Goal: Task Accomplishment & Management: Manage account settings

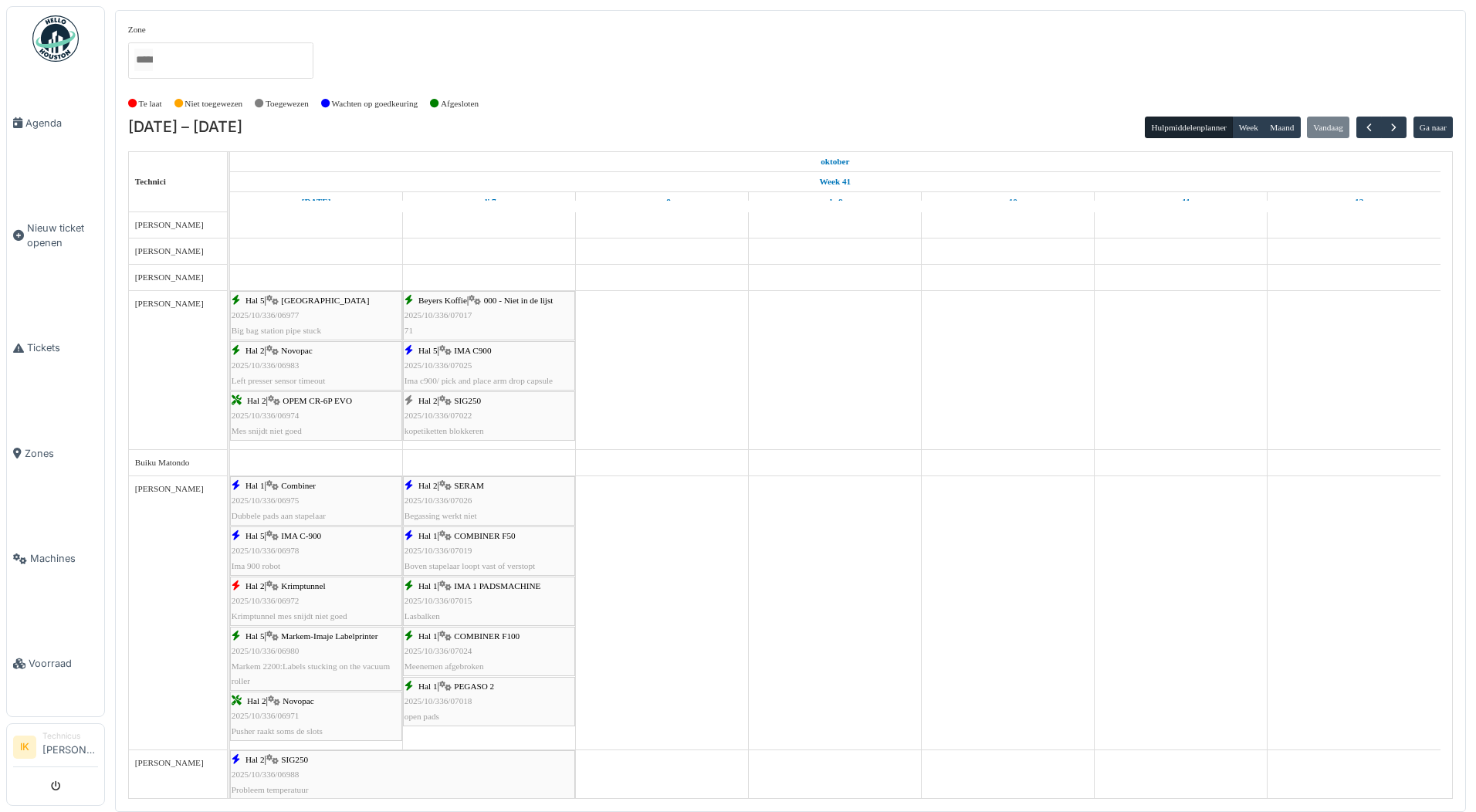
scroll to position [280, 0]
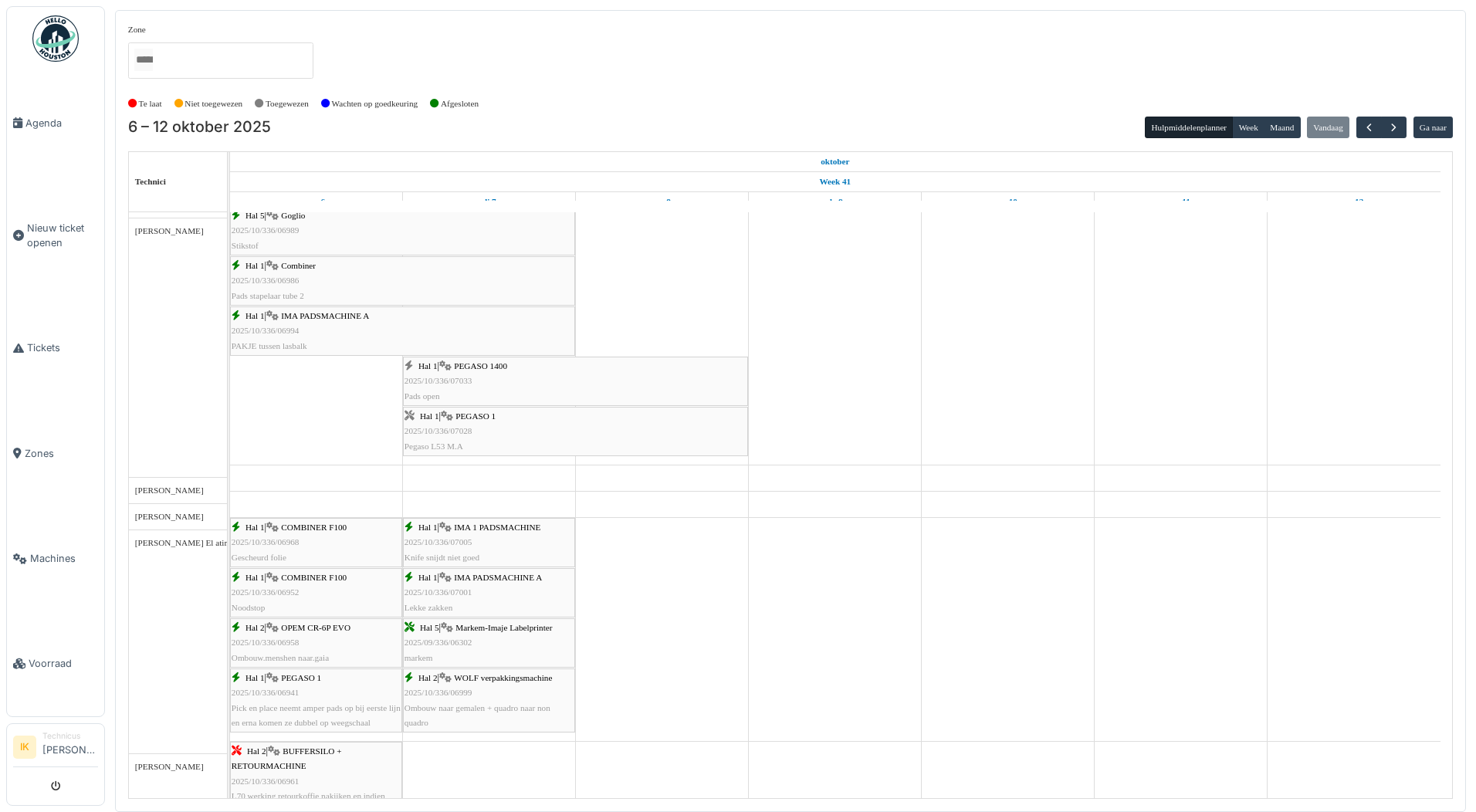
scroll to position [1080, 0]
click at [522, 434] on div "Hal 1 | PEGASO 1 2025/10/336/07028 Pegaso L53 M.A" at bounding box center [576, 432] width 342 height 45
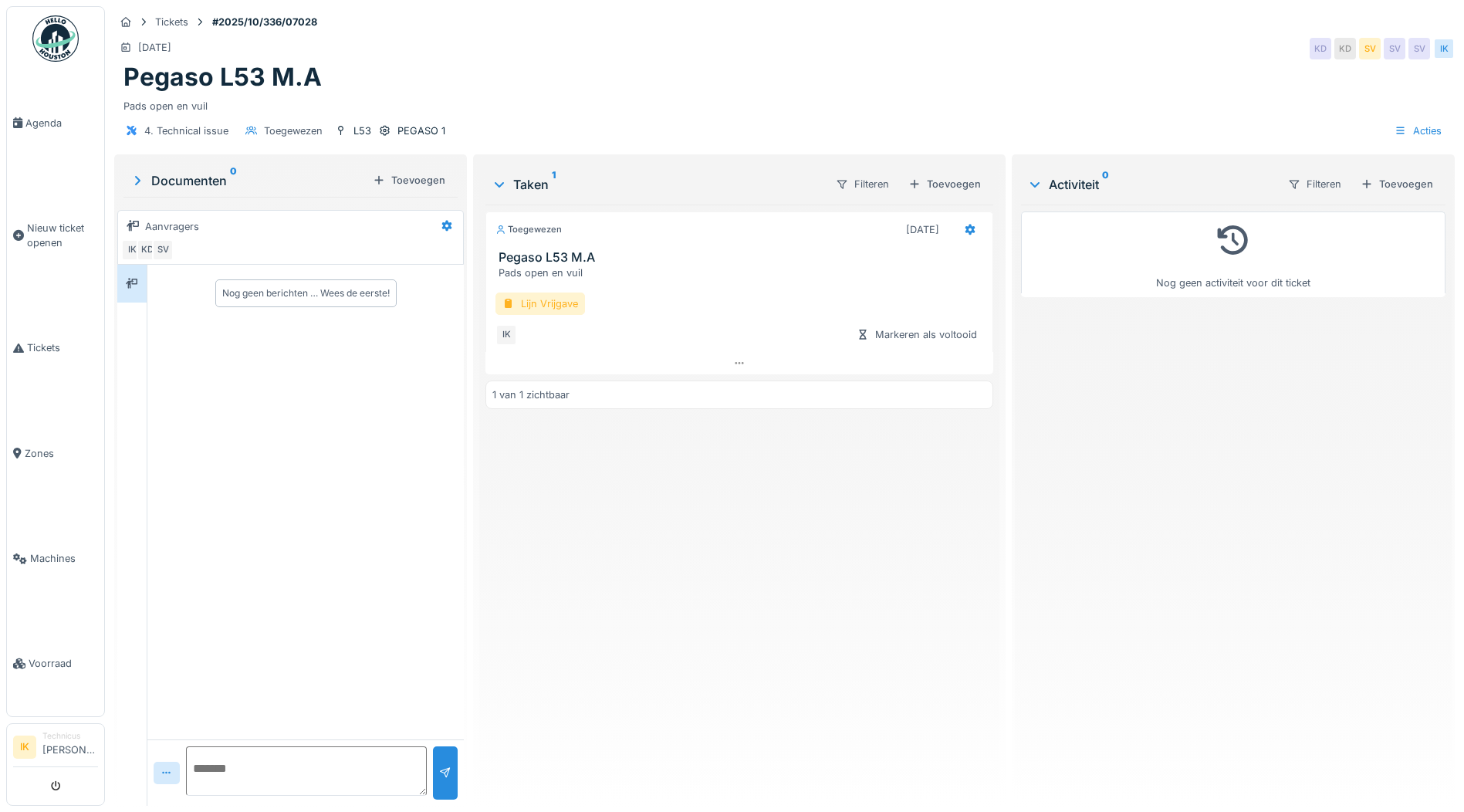
click at [543, 302] on div "Lijn Vrijgave" at bounding box center [540, 304] width 89 height 23
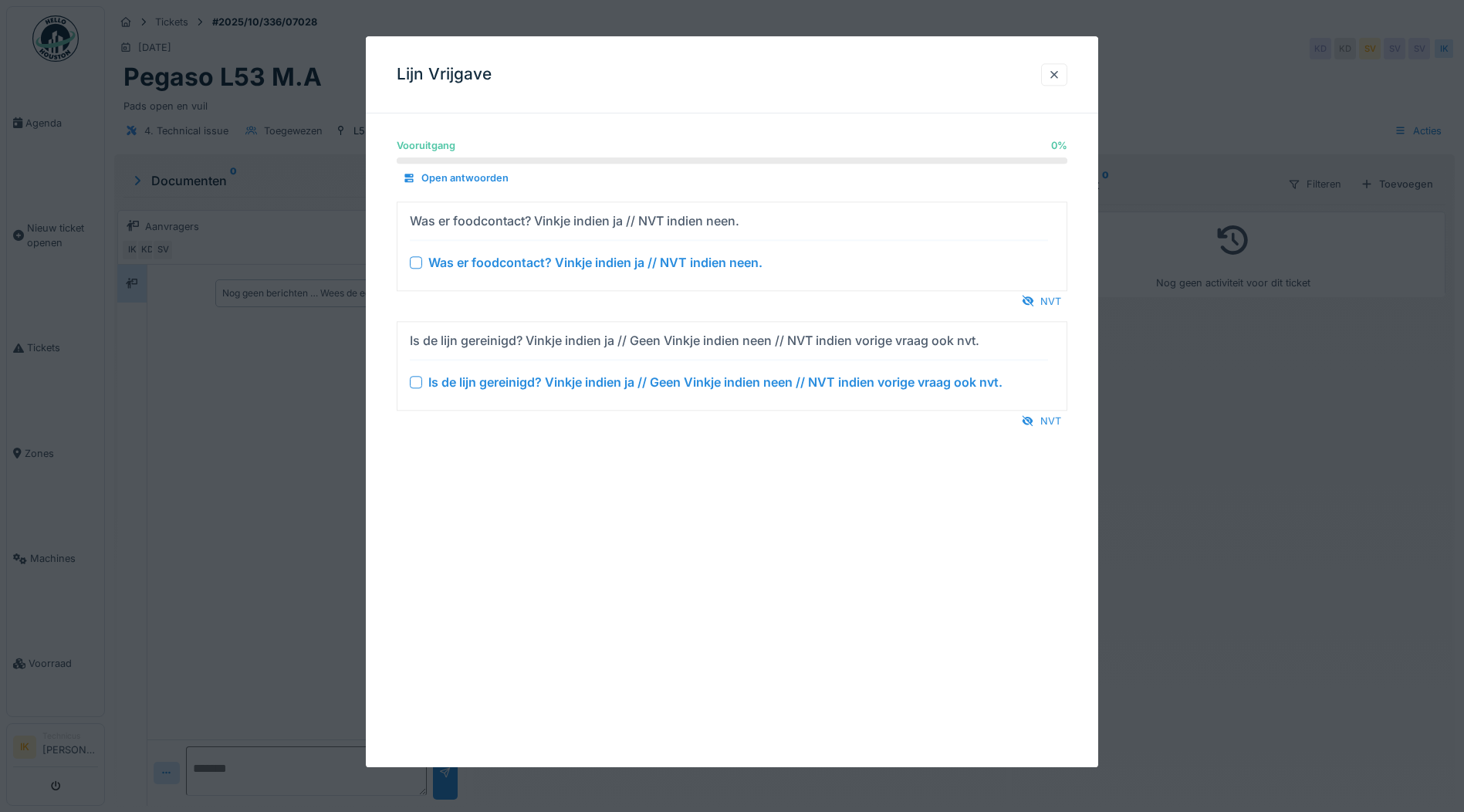
click at [419, 258] on div at bounding box center [416, 262] width 12 height 12
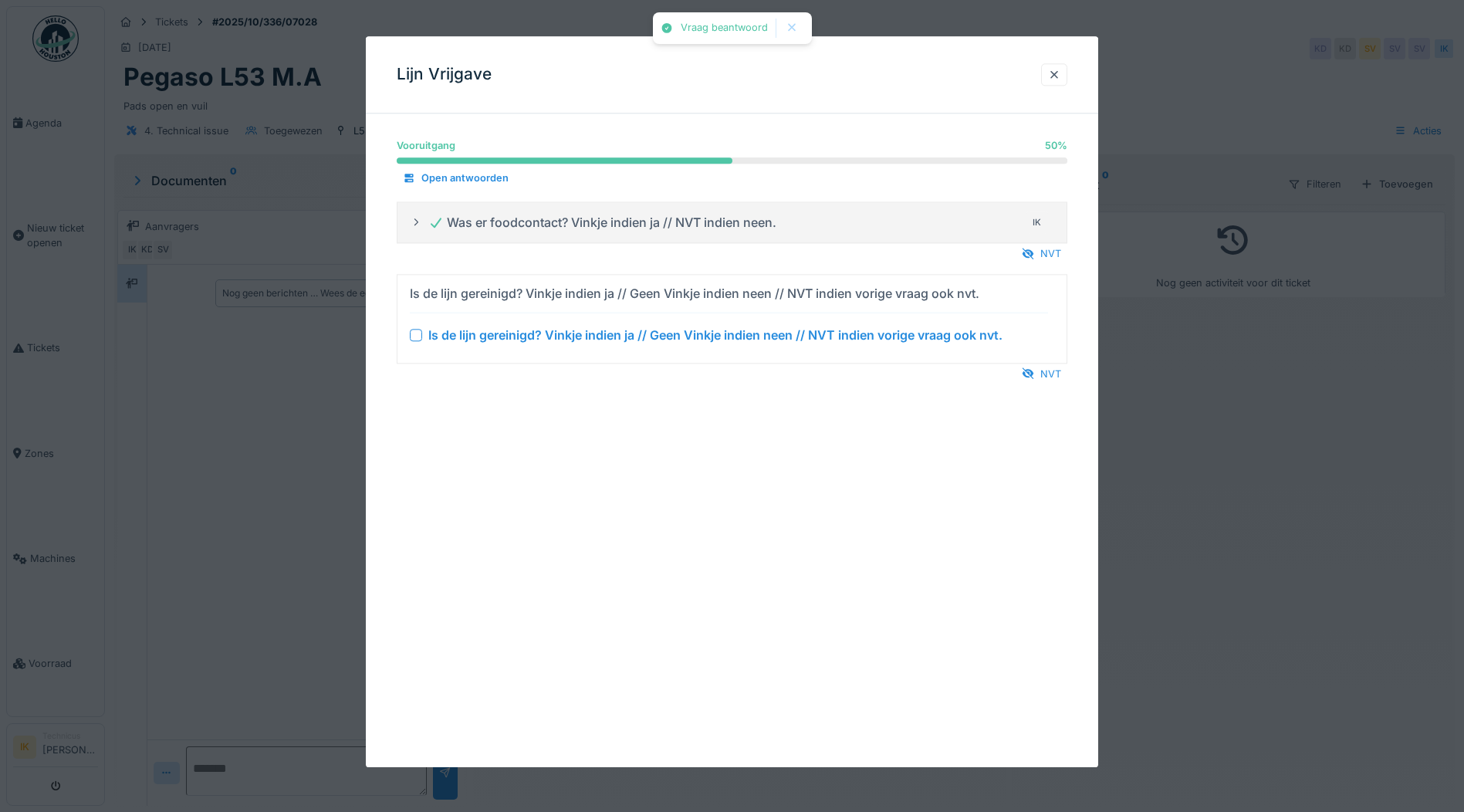
click at [416, 335] on div at bounding box center [416, 334] width 12 height 12
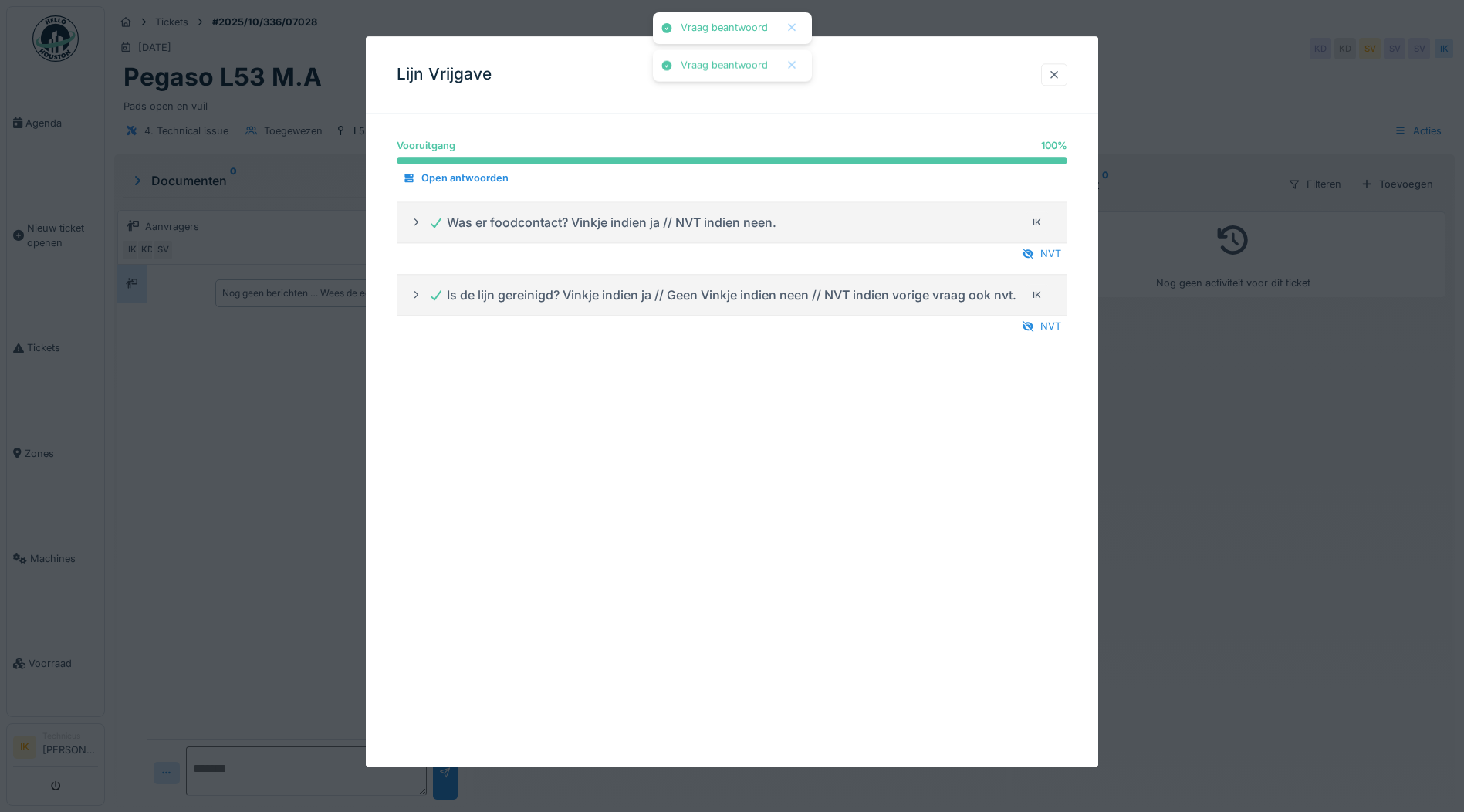
click at [1055, 77] on div at bounding box center [1054, 74] width 12 height 15
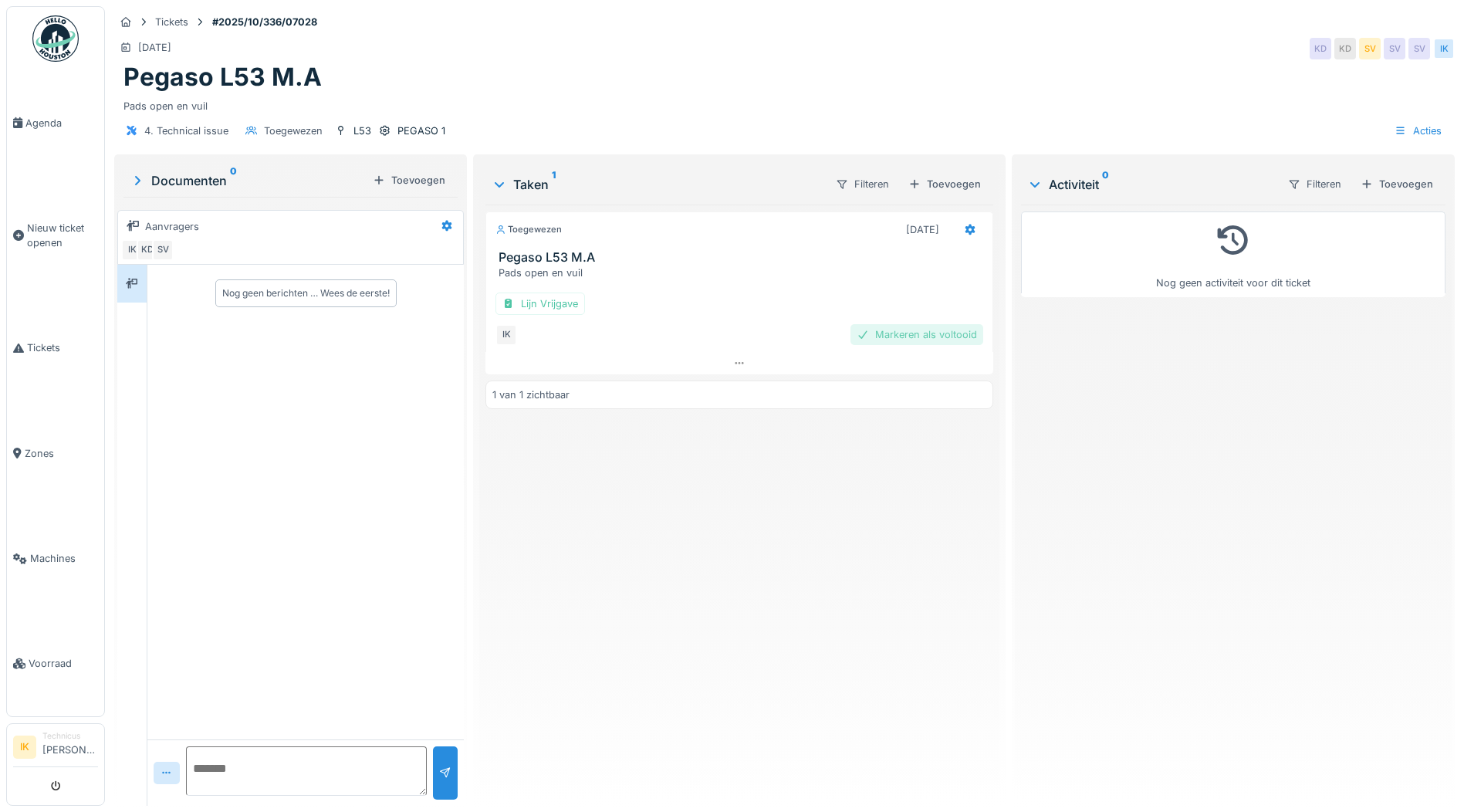
click at [896, 332] on div "Markeren als voltooid" at bounding box center [917, 334] width 133 height 21
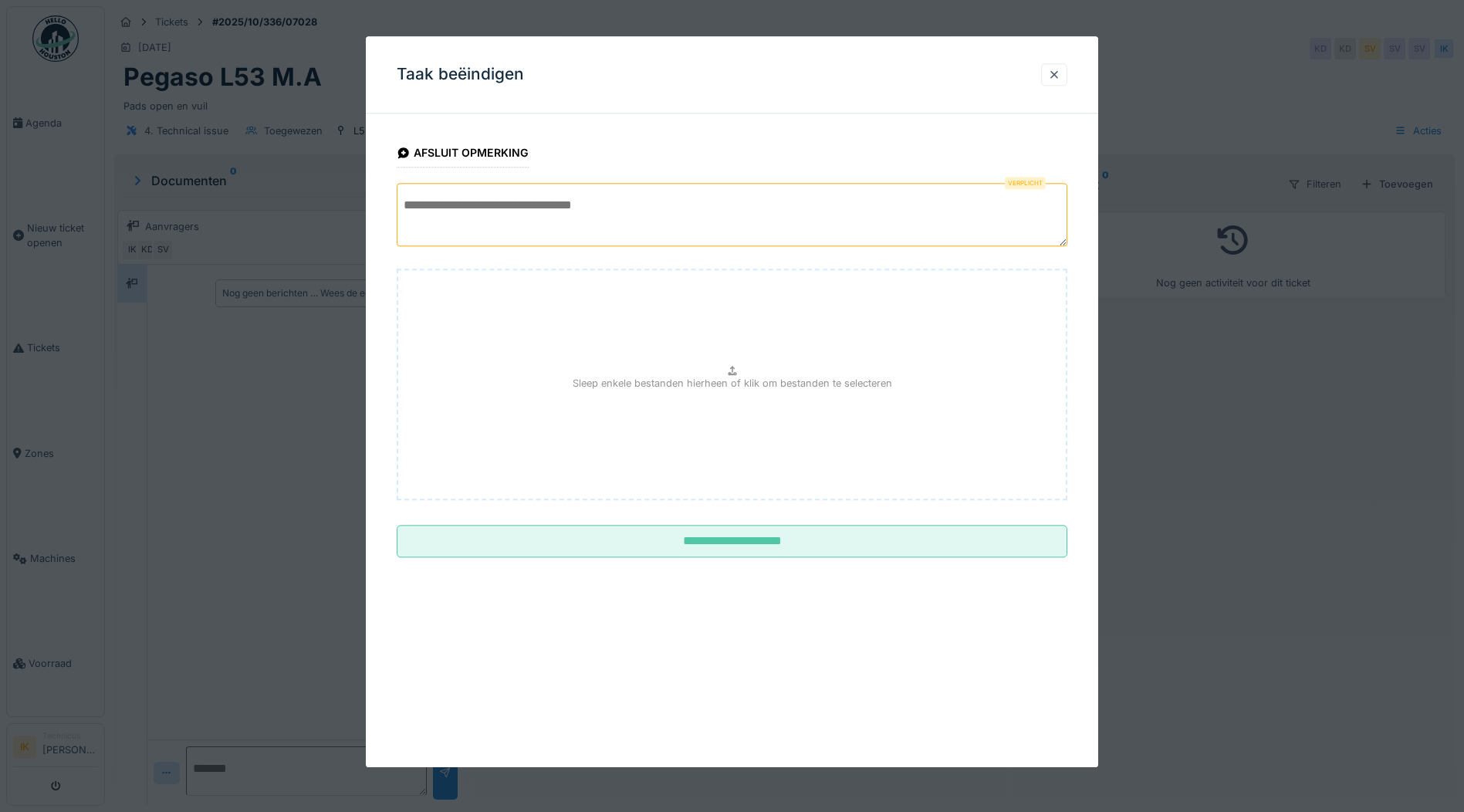
click at [447, 216] on textarea at bounding box center [732, 215] width 671 height 63
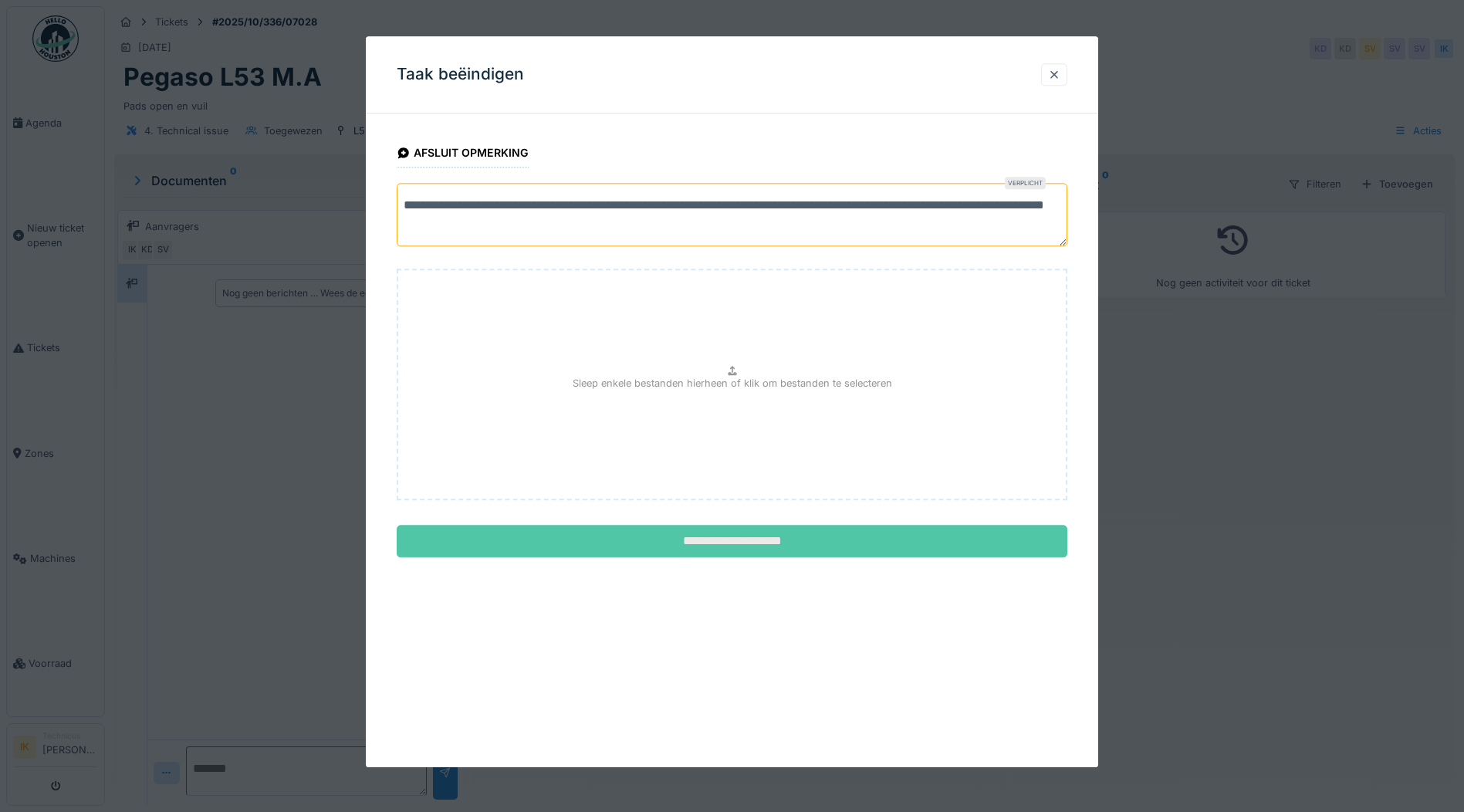
type textarea "**********"
click at [730, 537] on input "**********" at bounding box center [732, 541] width 671 height 32
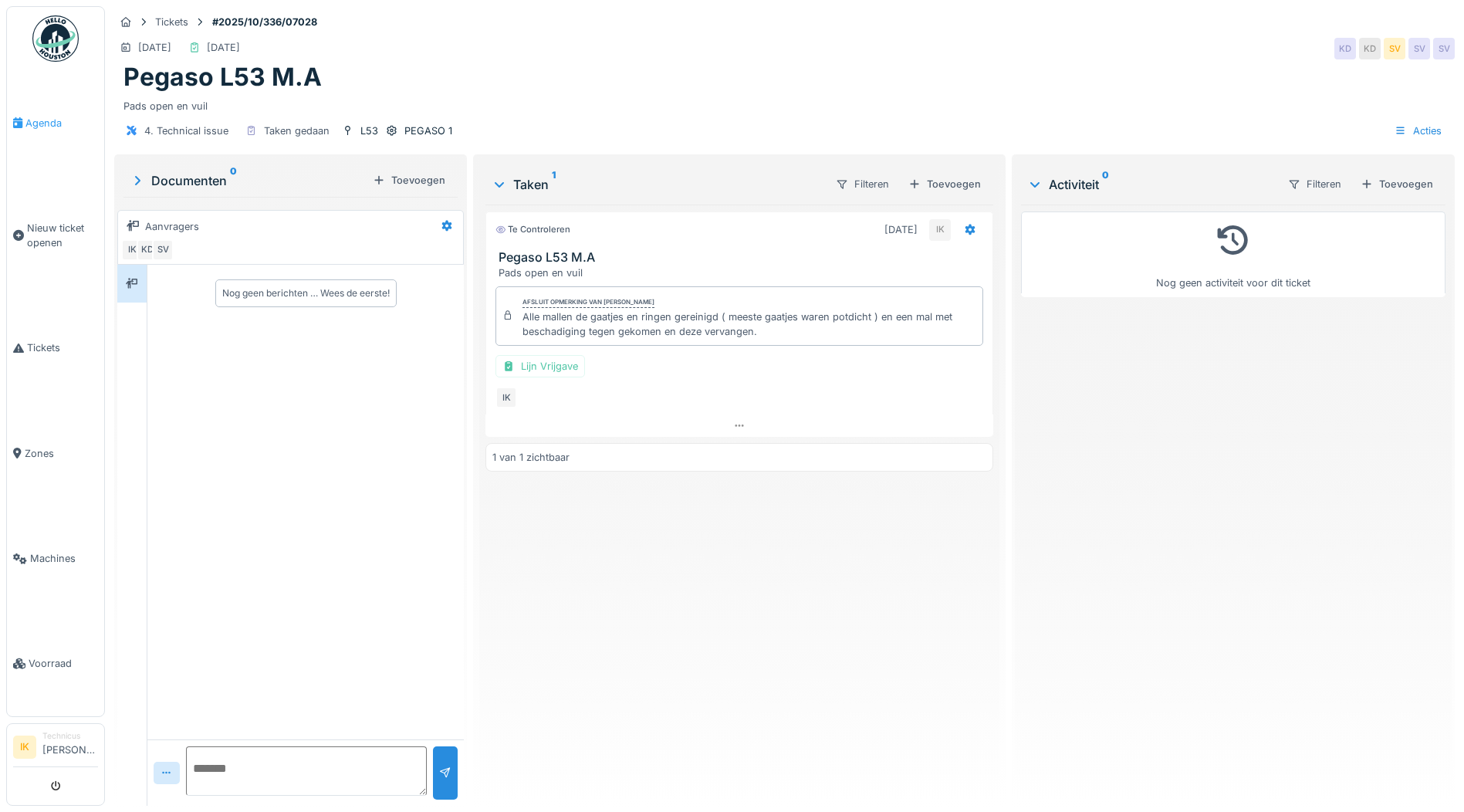
click at [39, 119] on span "Agenda" at bounding box center [62, 122] width 73 height 15
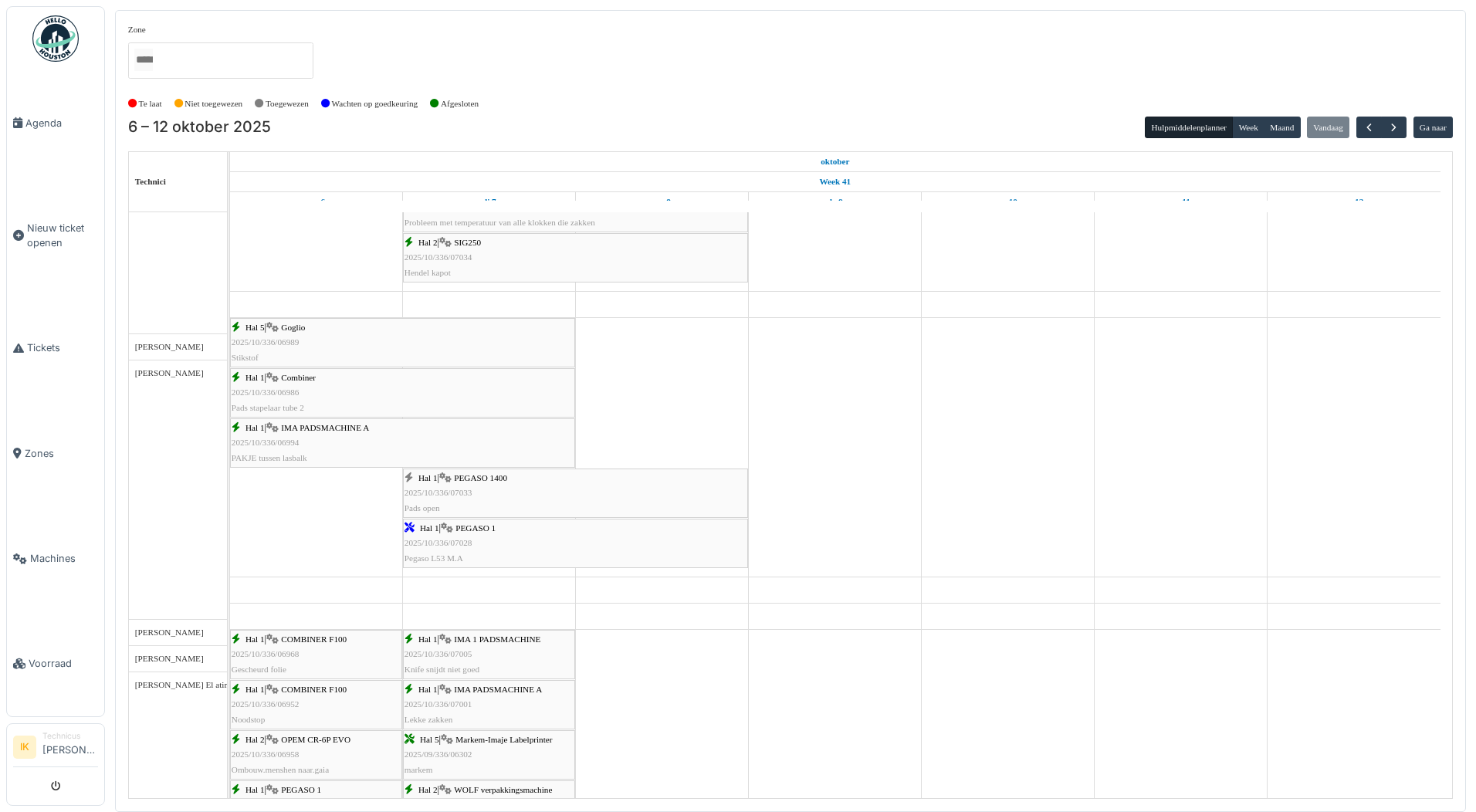
scroll to position [1003, 0]
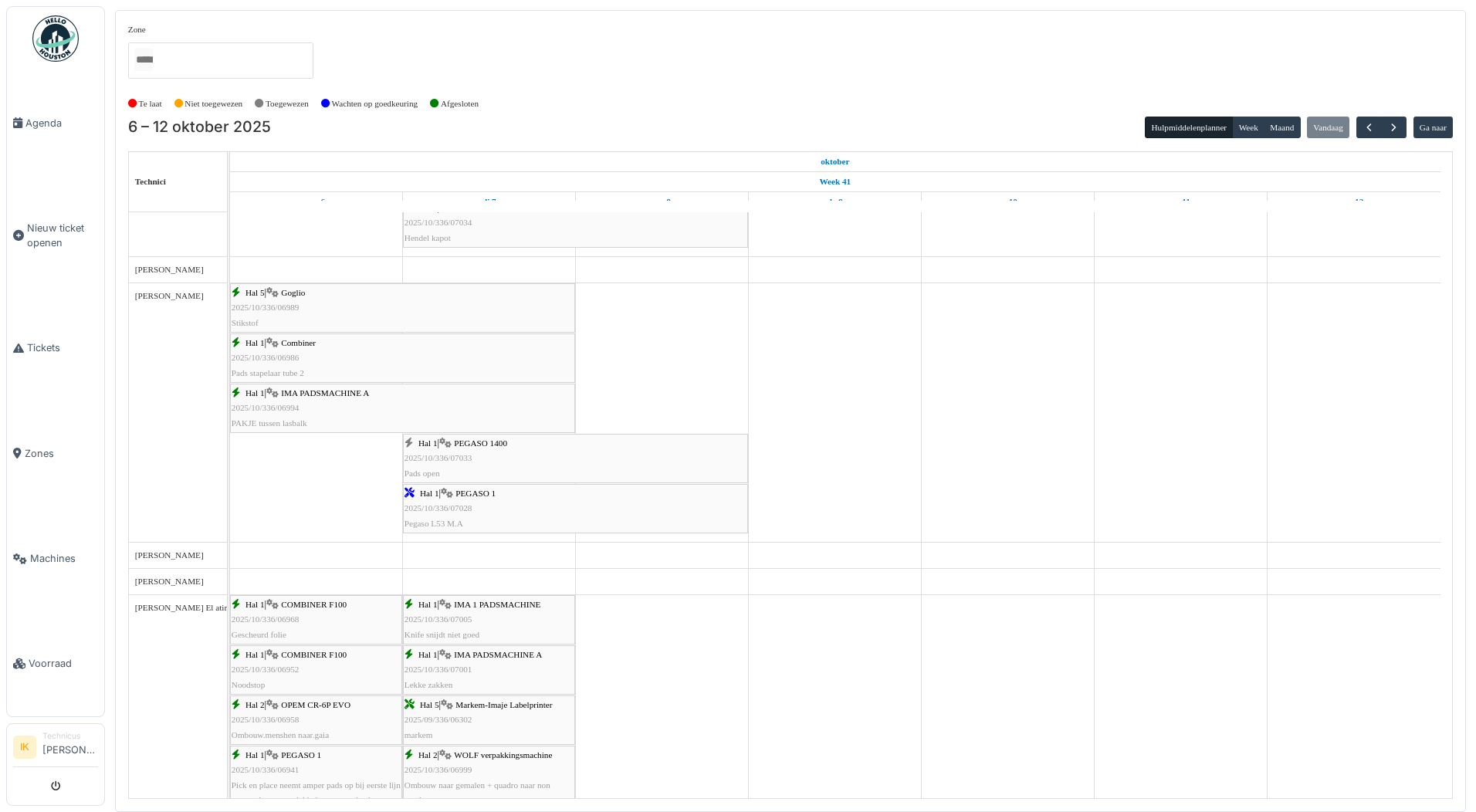
click at [473, 450] on div "Hal 1 | PEGASO 1400 2025/10/336/07033 Pads open" at bounding box center [576, 459] width 342 height 45
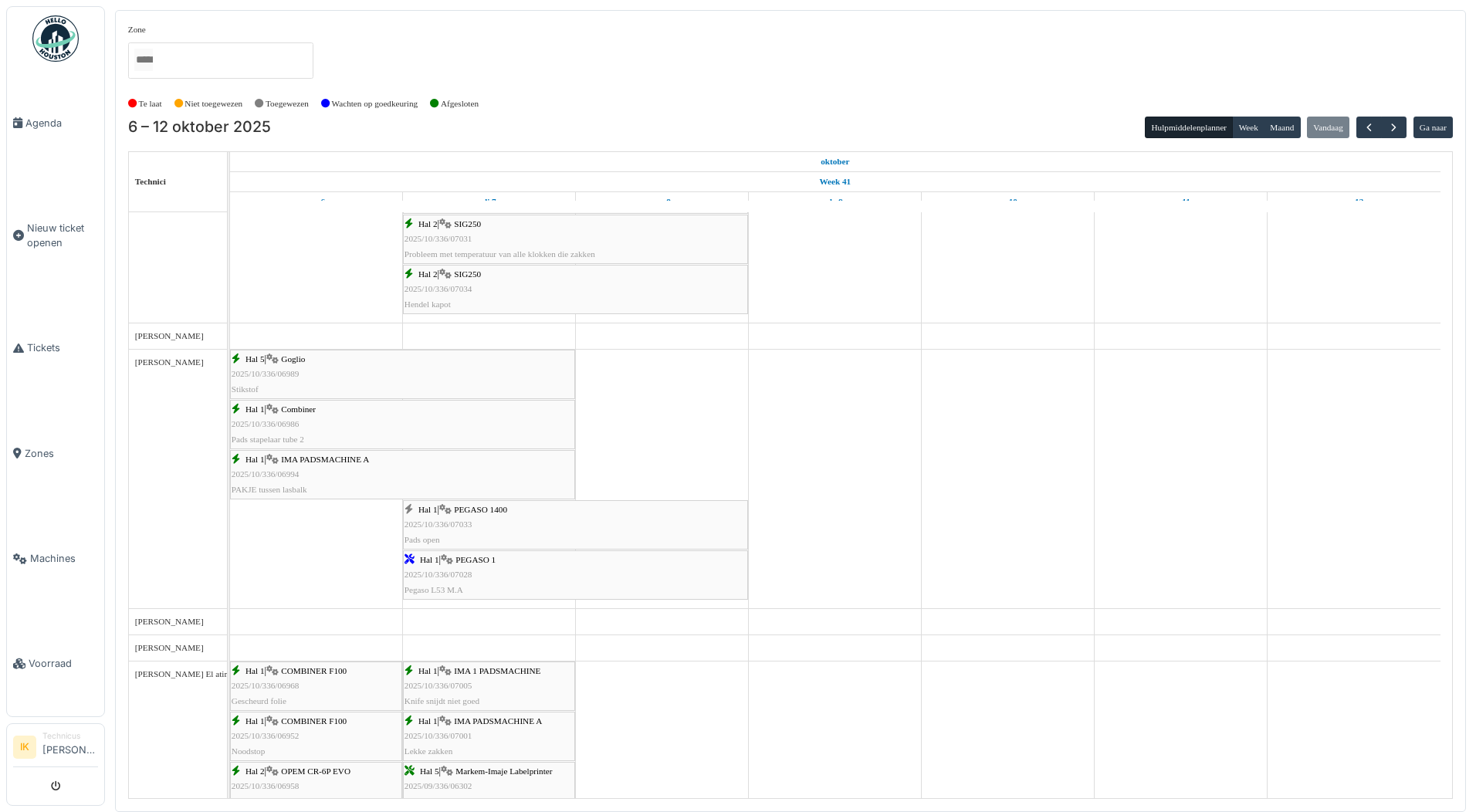
scroll to position [926, 0]
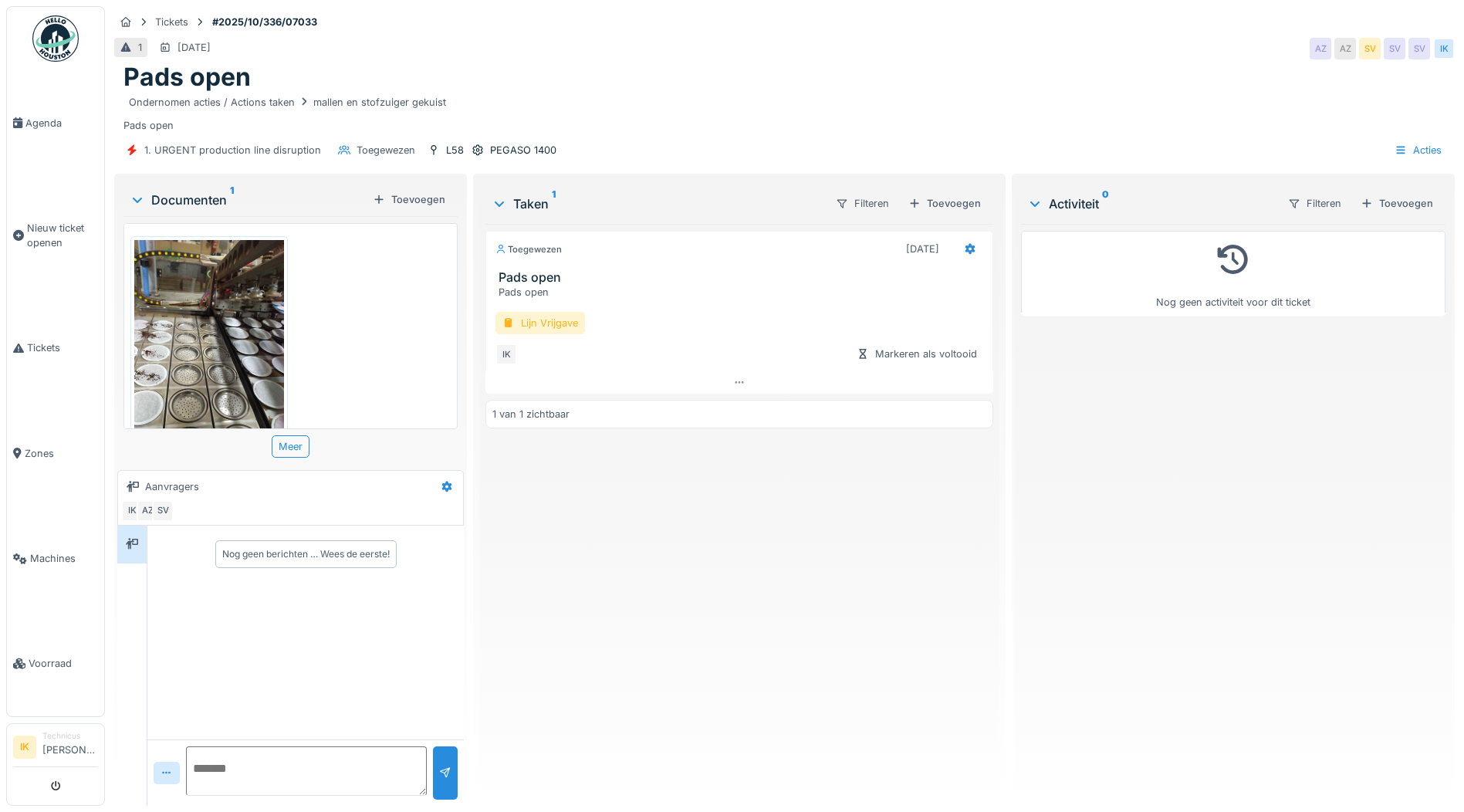
click at [543, 324] on div "Lijn Vrijgave" at bounding box center [540, 323] width 89 height 23
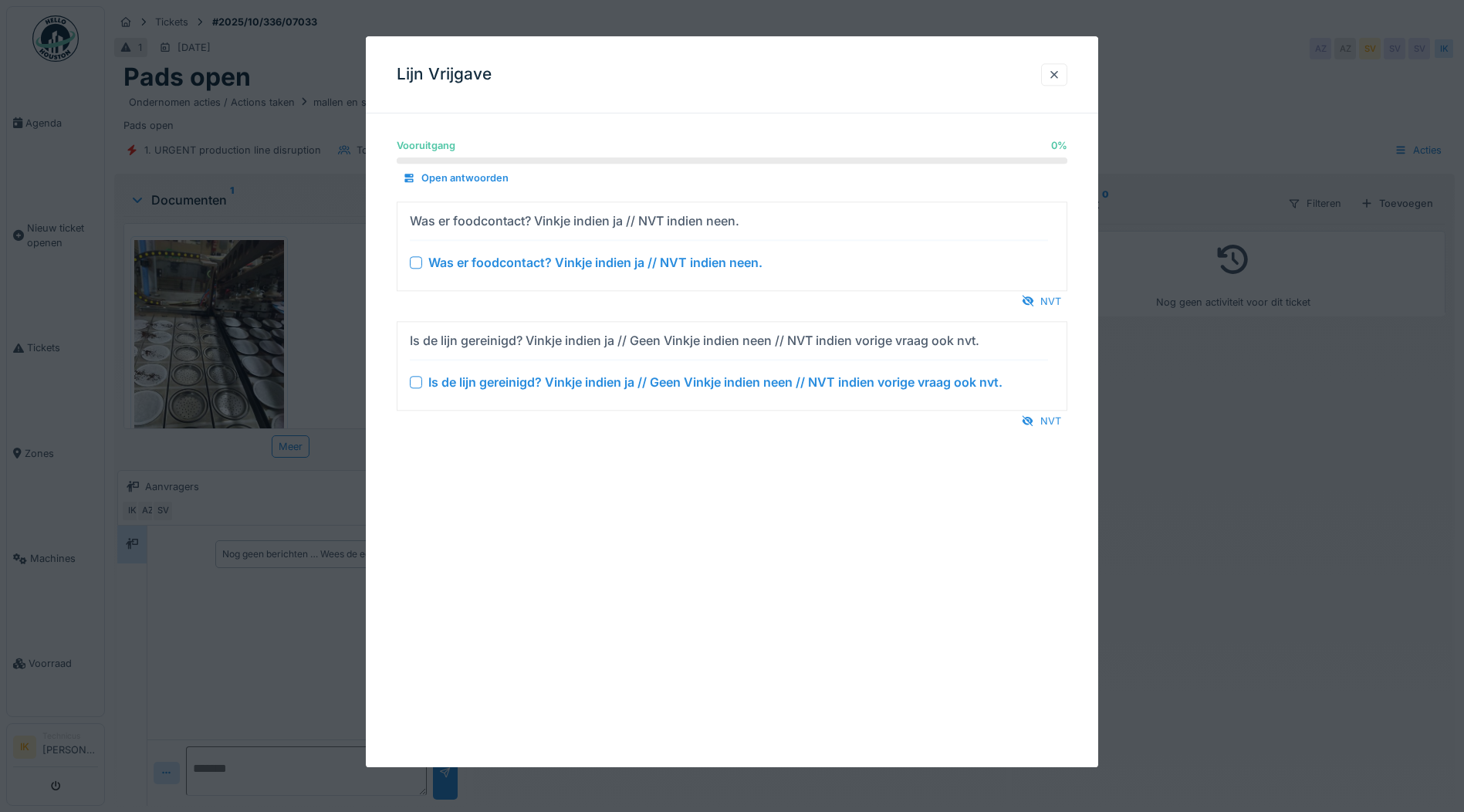
click at [419, 260] on div at bounding box center [416, 262] width 12 height 12
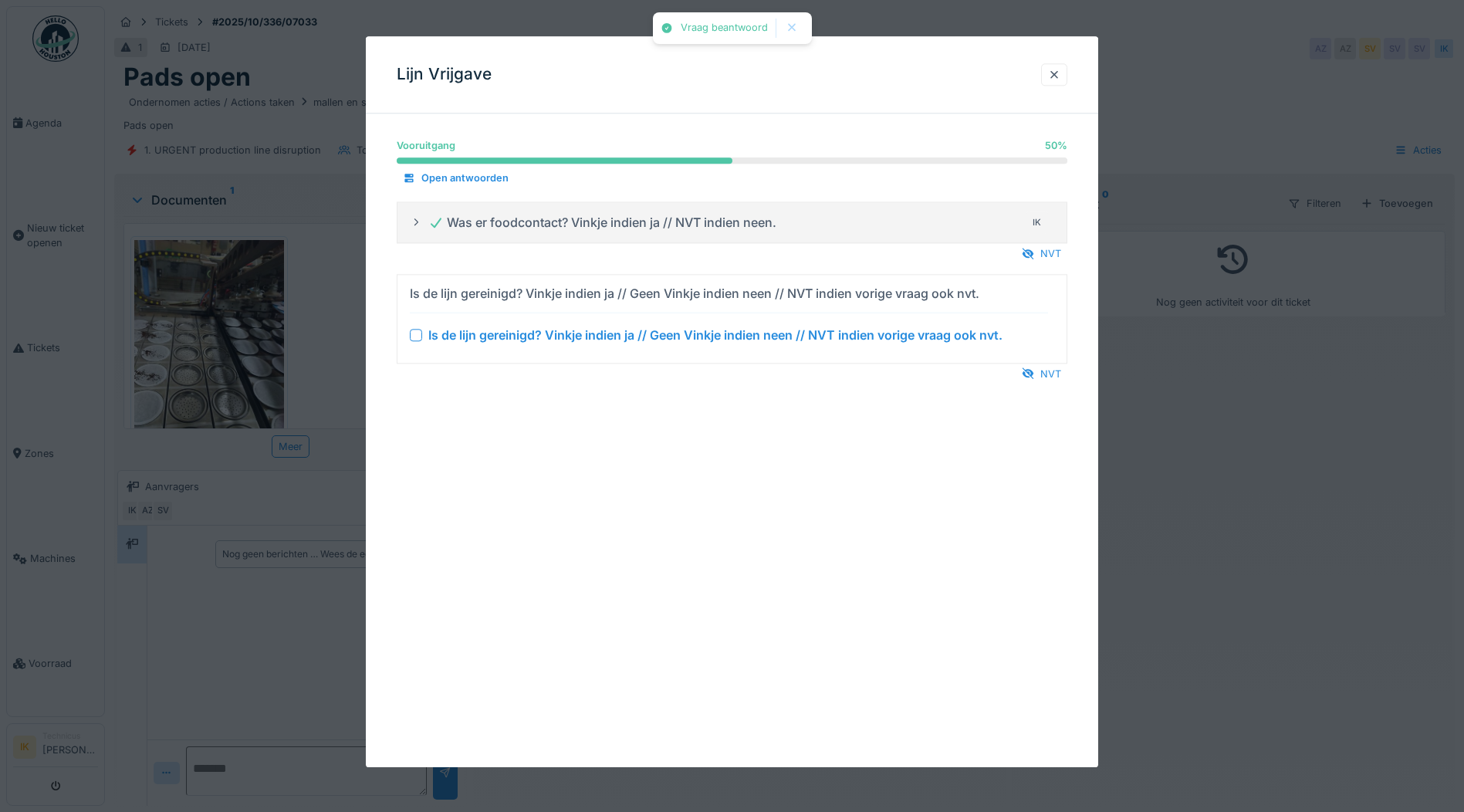
click at [418, 337] on div at bounding box center [416, 334] width 12 height 12
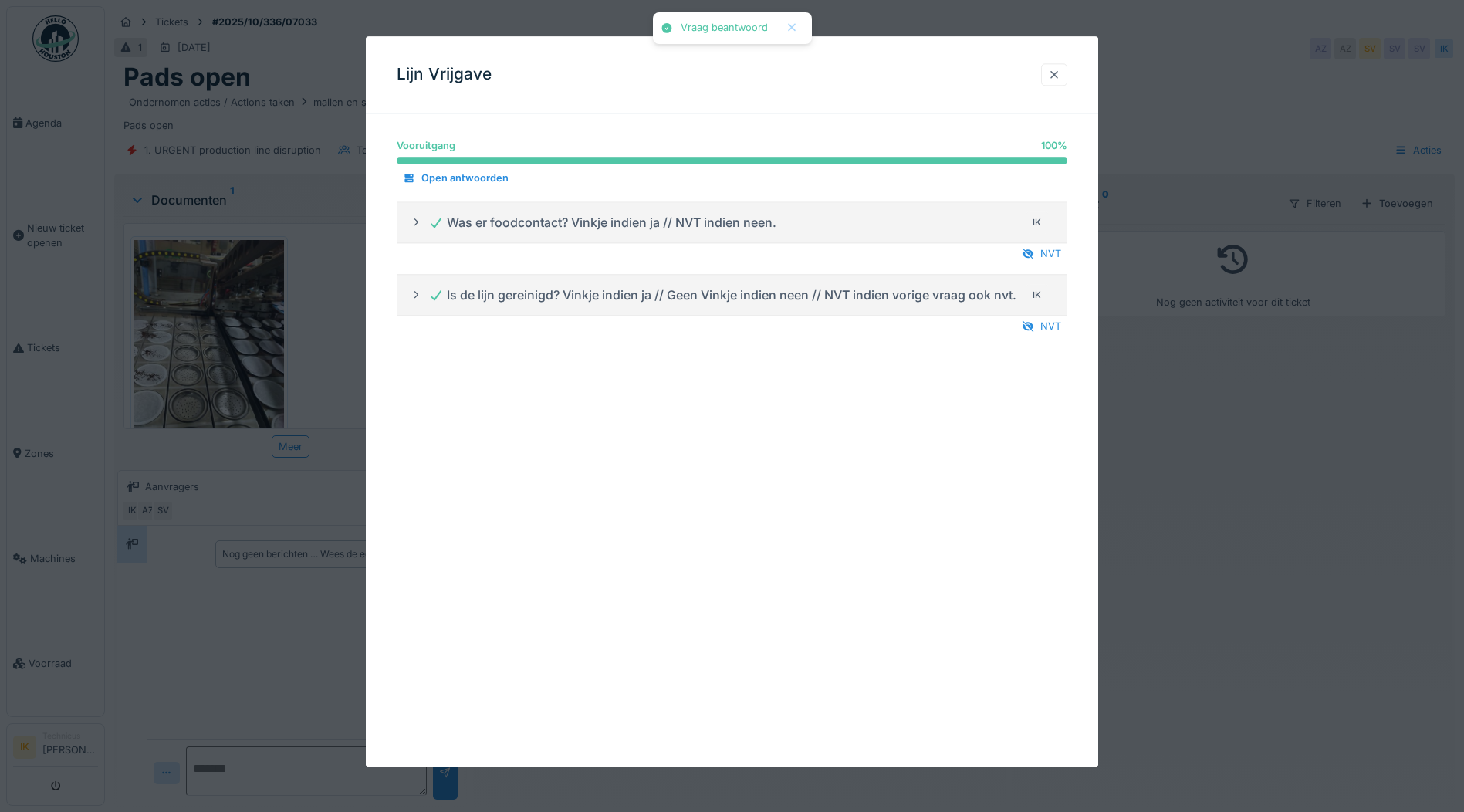
click at [1057, 71] on div at bounding box center [1054, 74] width 12 height 15
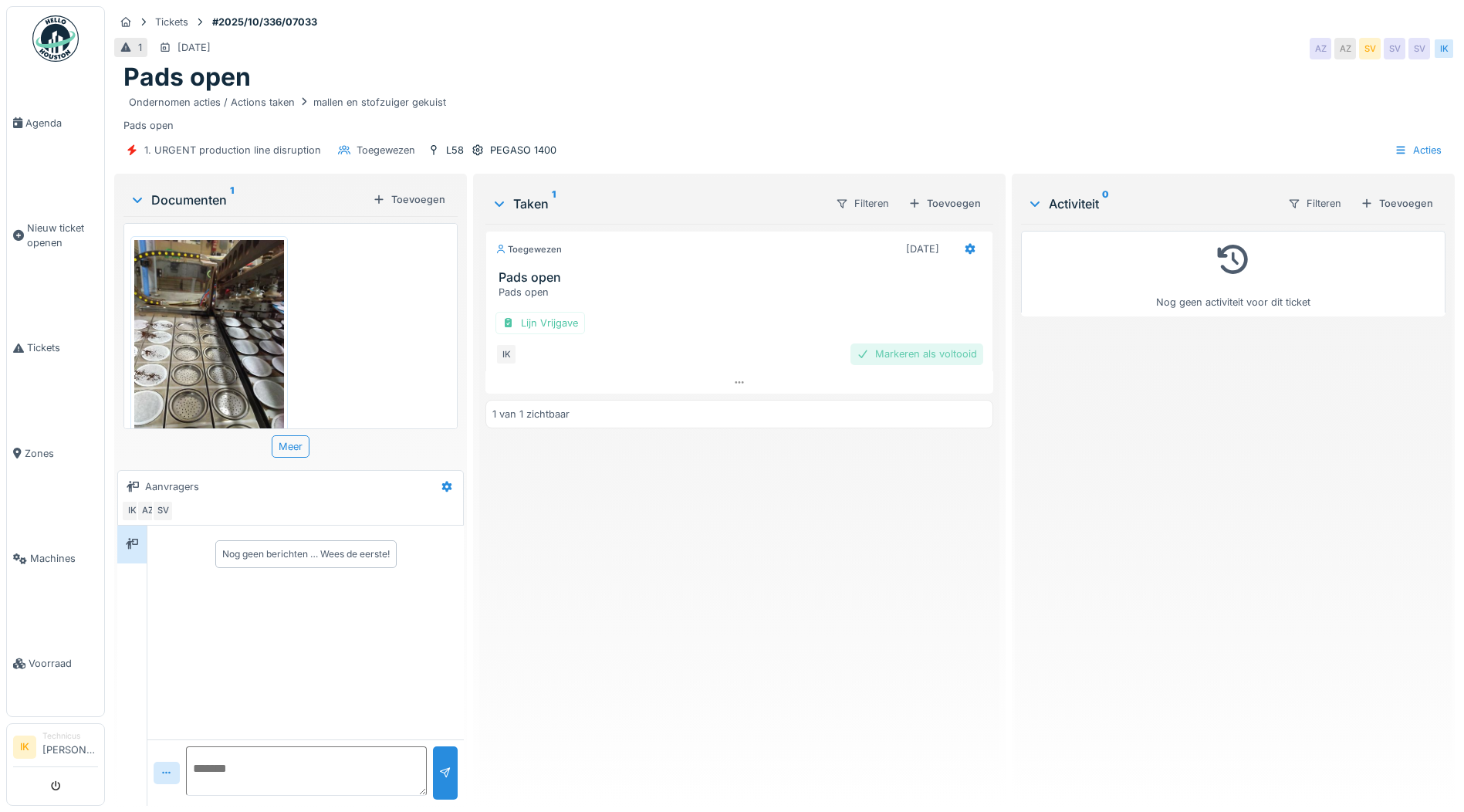
click at [923, 346] on div "Markeren als voltooid" at bounding box center [917, 353] width 133 height 21
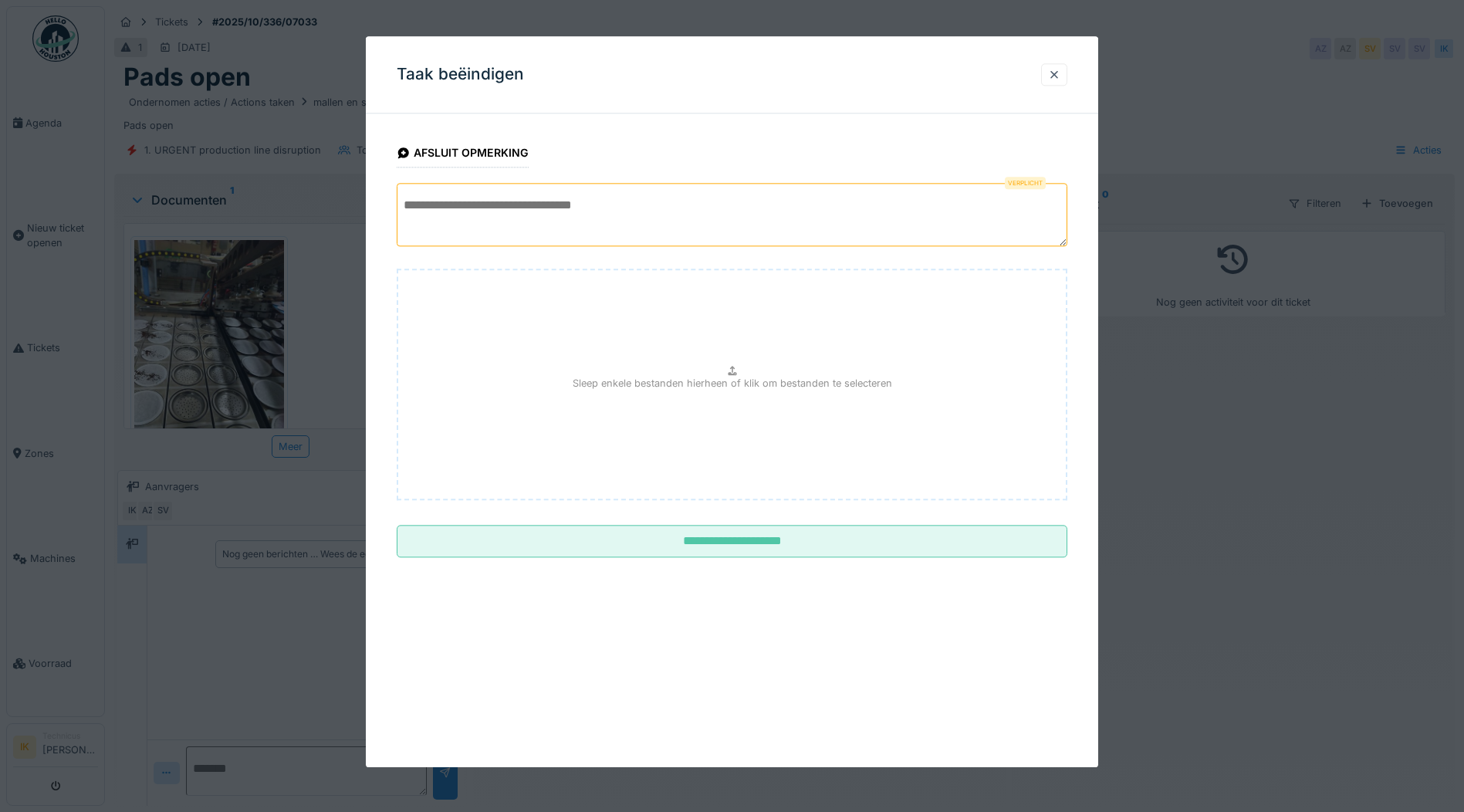
click at [423, 204] on textarea at bounding box center [732, 215] width 671 height 63
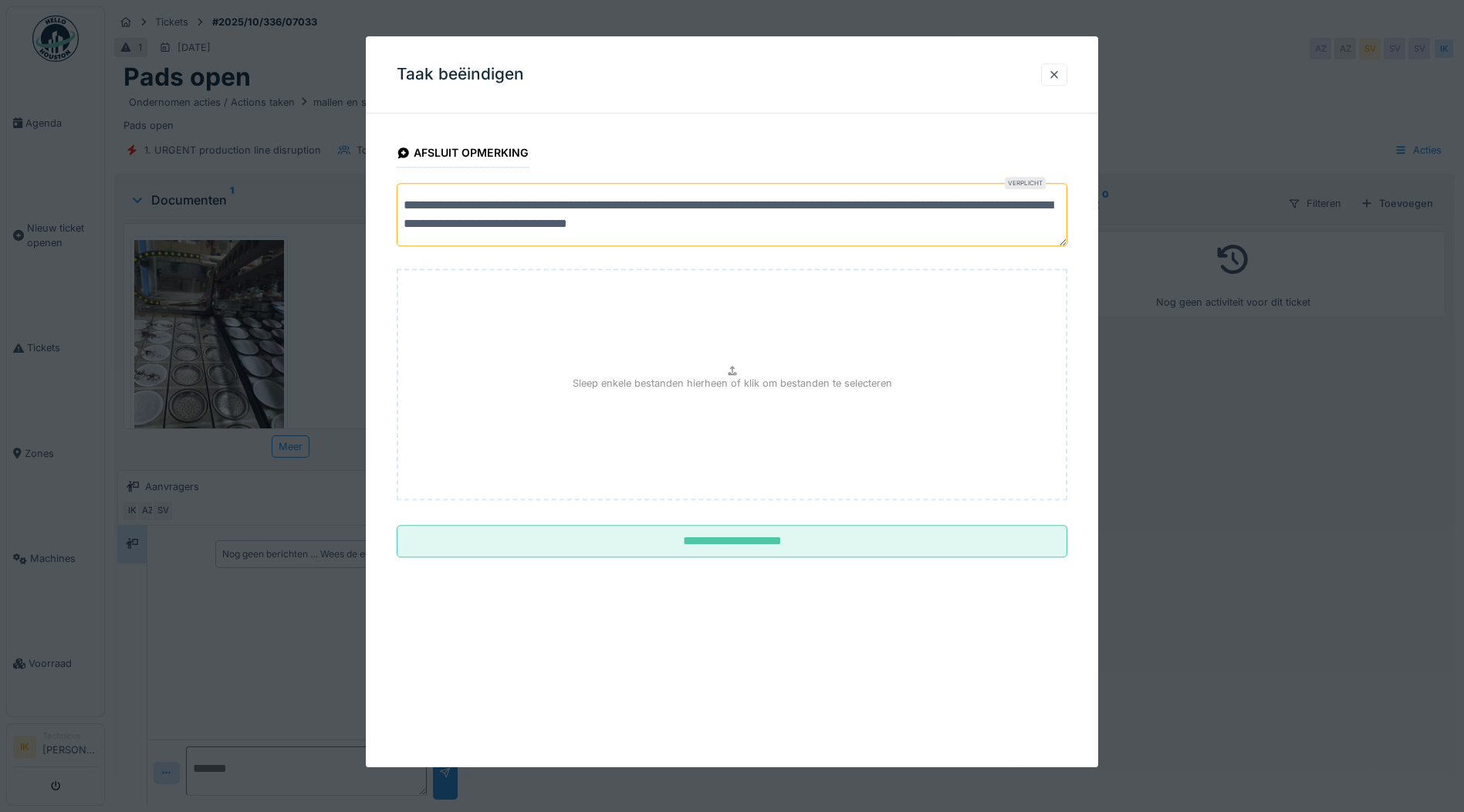
click at [724, 224] on textarea "**********" at bounding box center [732, 215] width 671 height 63
click at [833, 225] on textarea "**********" at bounding box center [732, 215] width 671 height 63
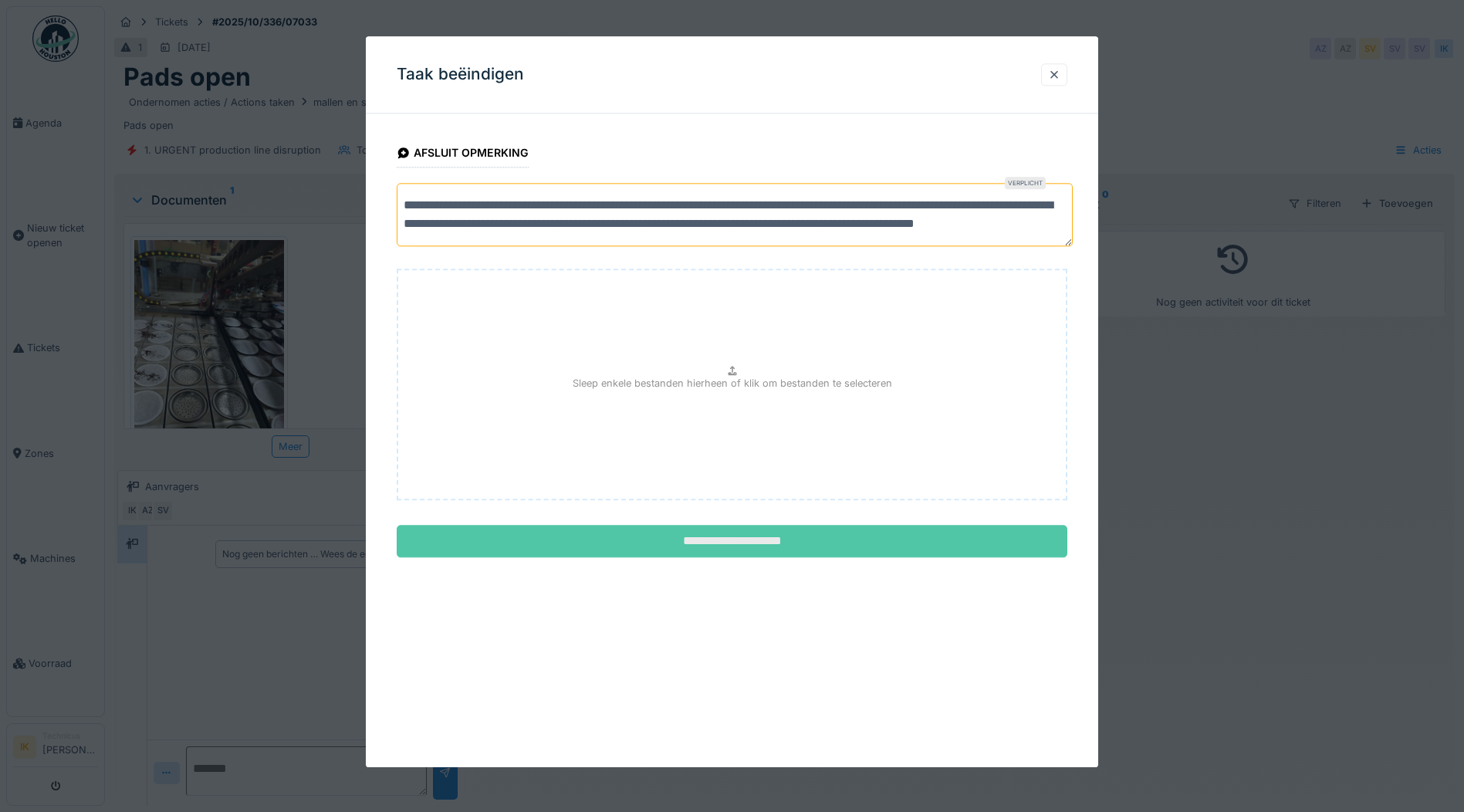
type textarea "**********"
click at [723, 542] on input "**********" at bounding box center [732, 541] width 671 height 32
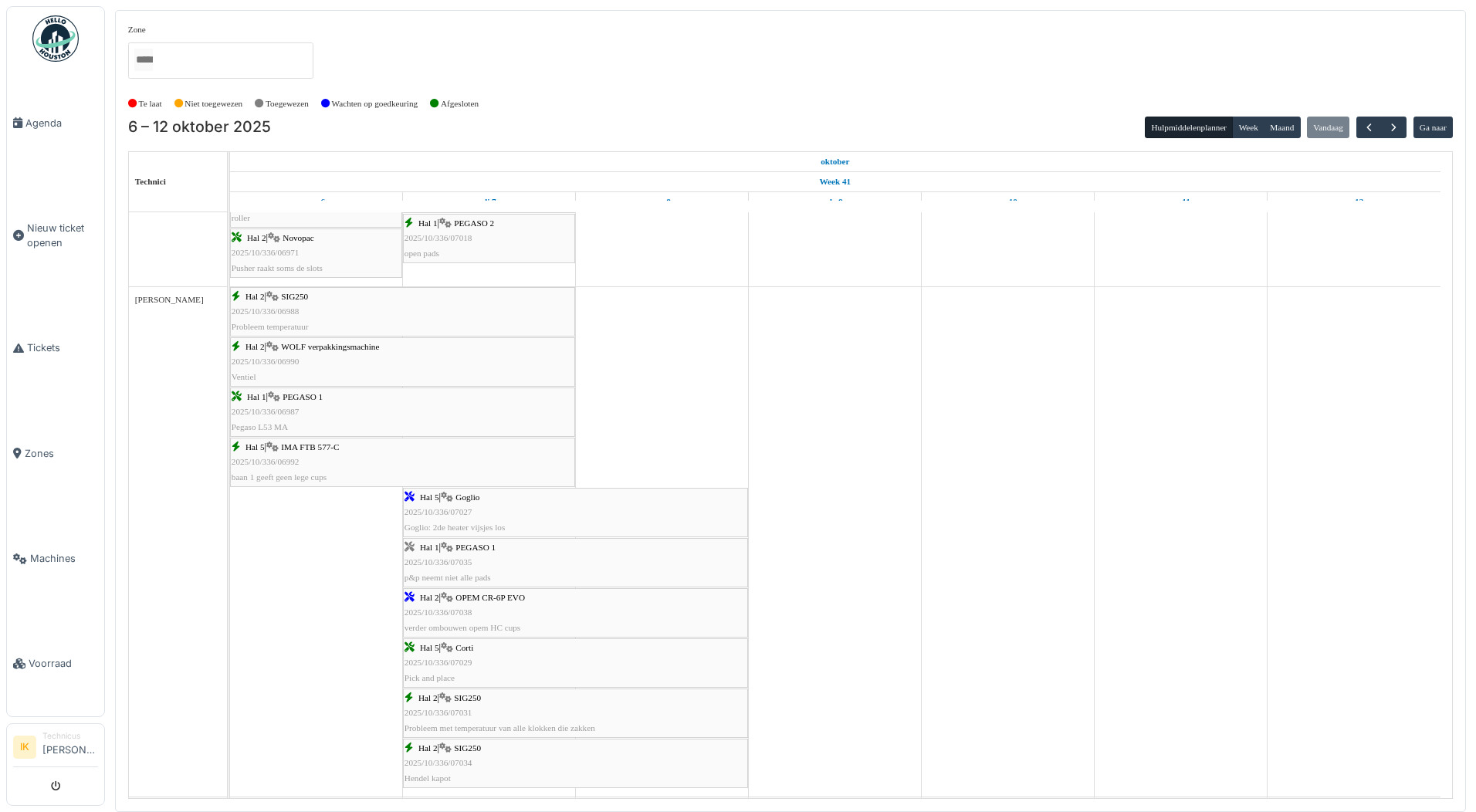
click at [349, 466] on div "Hal 5 | IMA FTB 577-C 2025/10/336/06992 baan 1 geeft geen lege cups" at bounding box center [403, 462] width 342 height 45
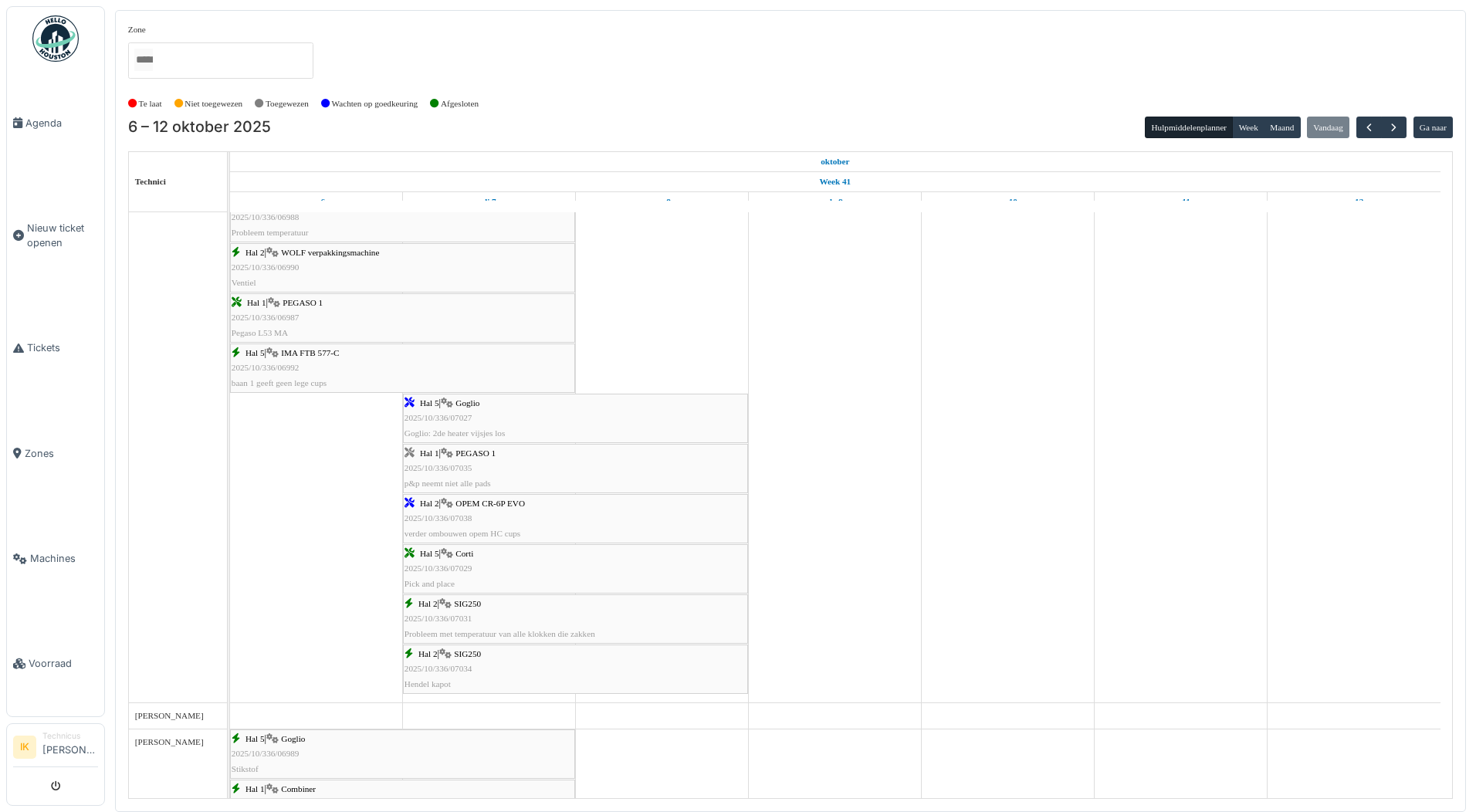
scroll to position [695, 0]
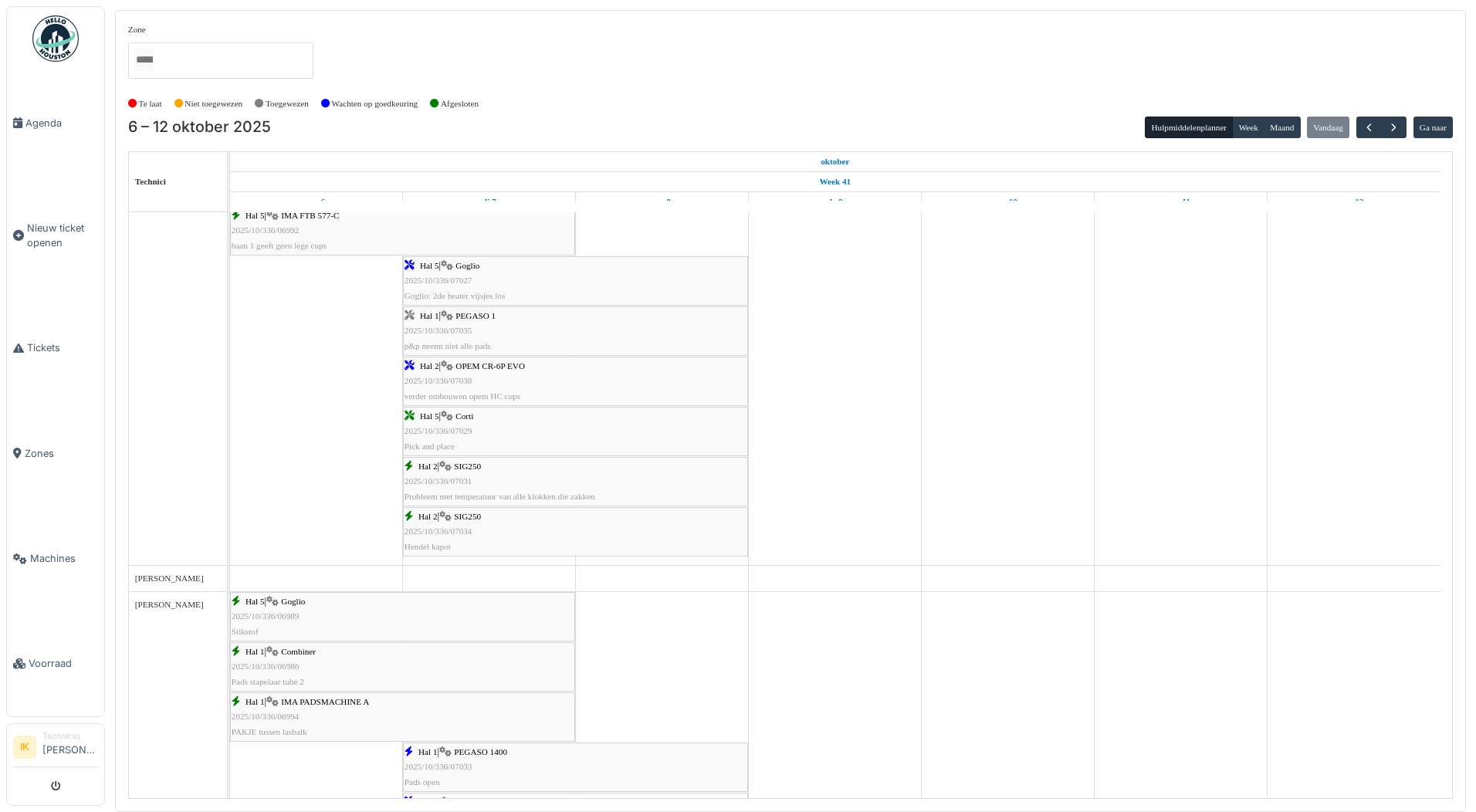
click at [487, 490] on div "Hal 2 | SIG250 2025/10/336/07031 Probleem met temperatuur van alle klokken die …" at bounding box center [576, 482] width 342 height 45
click at [405, 426] on div at bounding box center [403, 431] width 6 height 48
click at [447, 378] on span "2025/10/336/07038" at bounding box center [439, 380] width 68 height 10
click at [469, 272] on div "Hal 5 | Goglio 2025/10/336/07027 Goglio: 2de heater vijsjes los" at bounding box center [576, 281] width 342 height 45
click at [36, 118] on span "Agenda" at bounding box center [62, 122] width 73 height 15
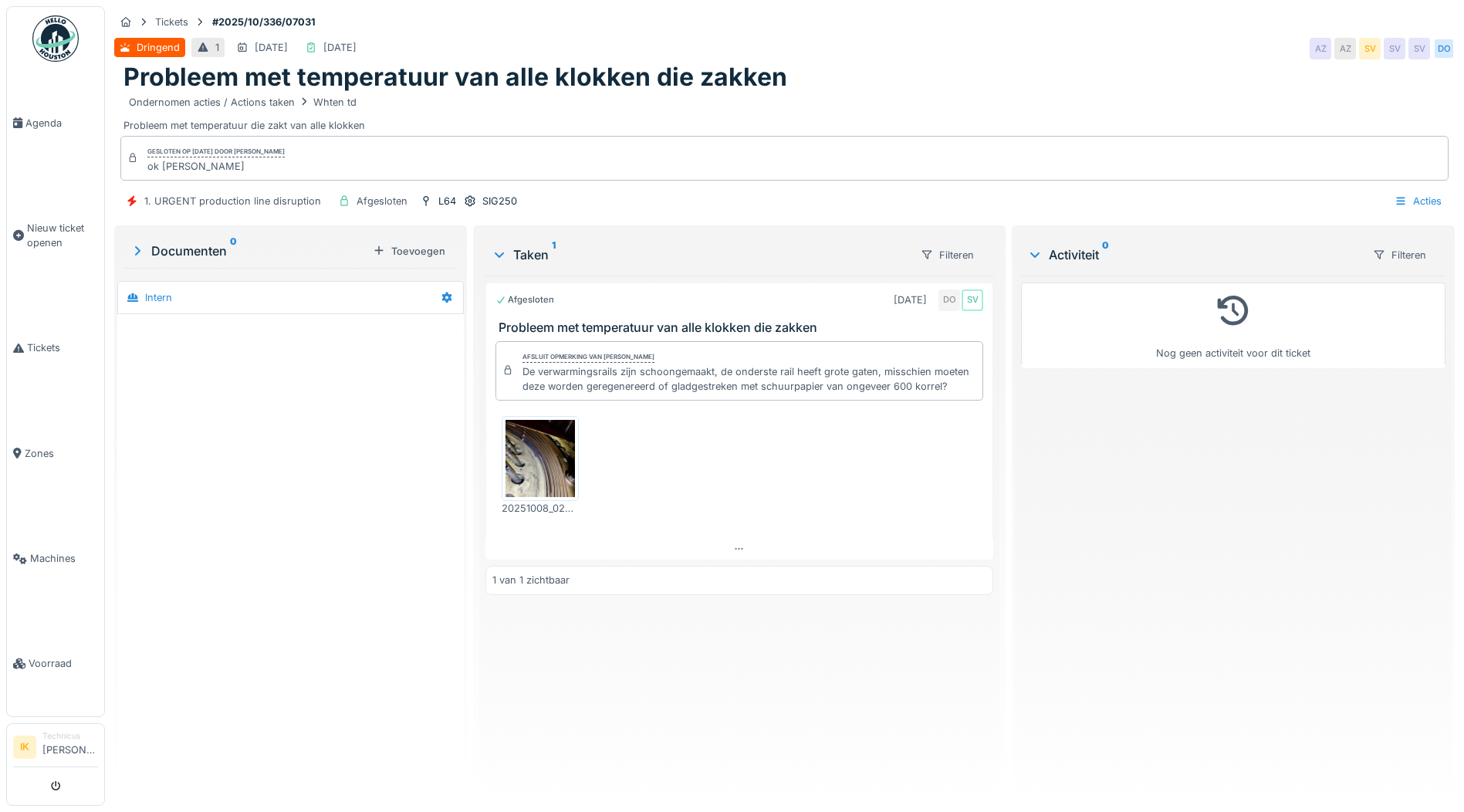
click at [539, 458] on img at bounding box center [540, 458] width 70 height 77
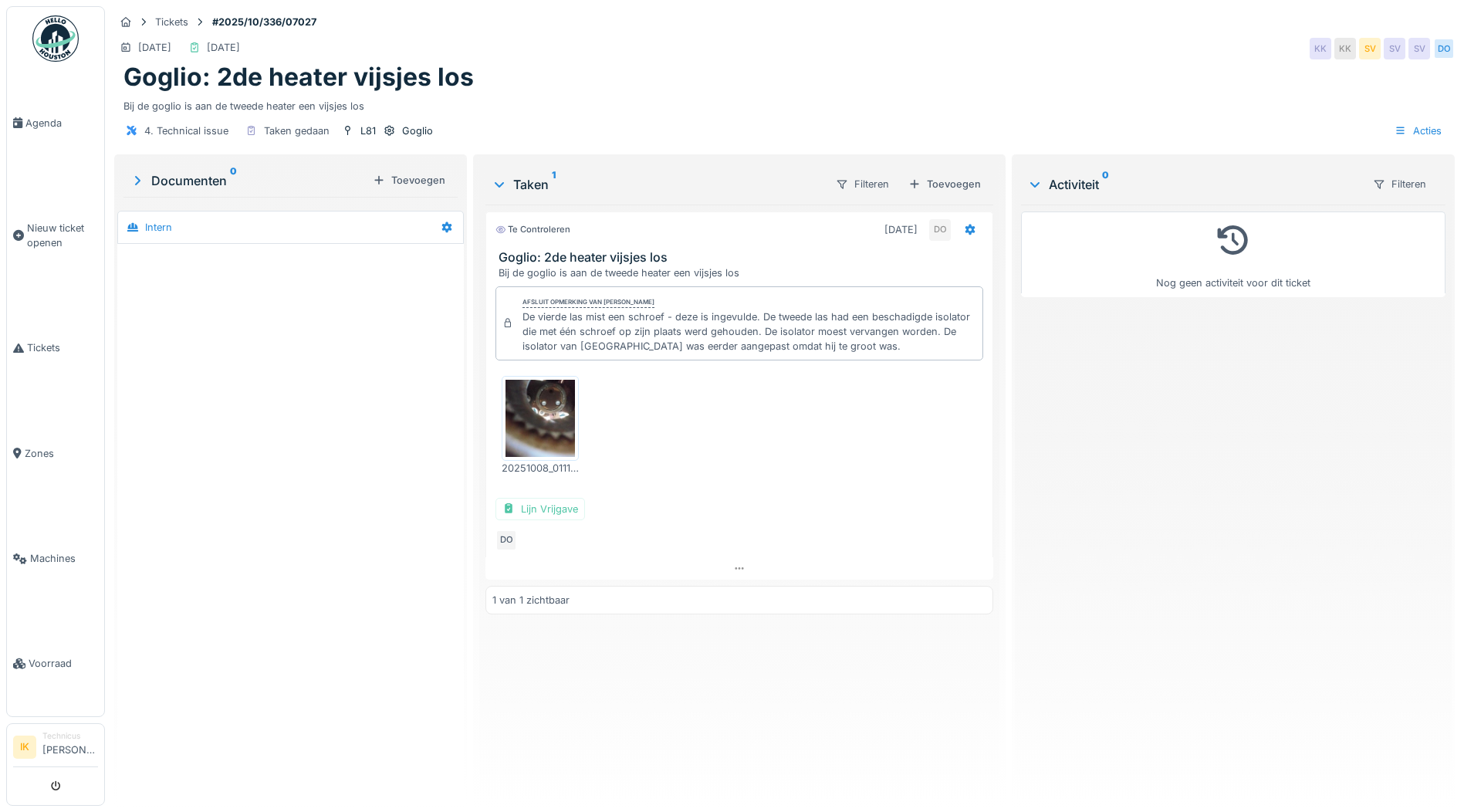
click at [536, 418] on img at bounding box center [540, 418] width 70 height 77
click at [547, 399] on img at bounding box center [540, 418] width 70 height 77
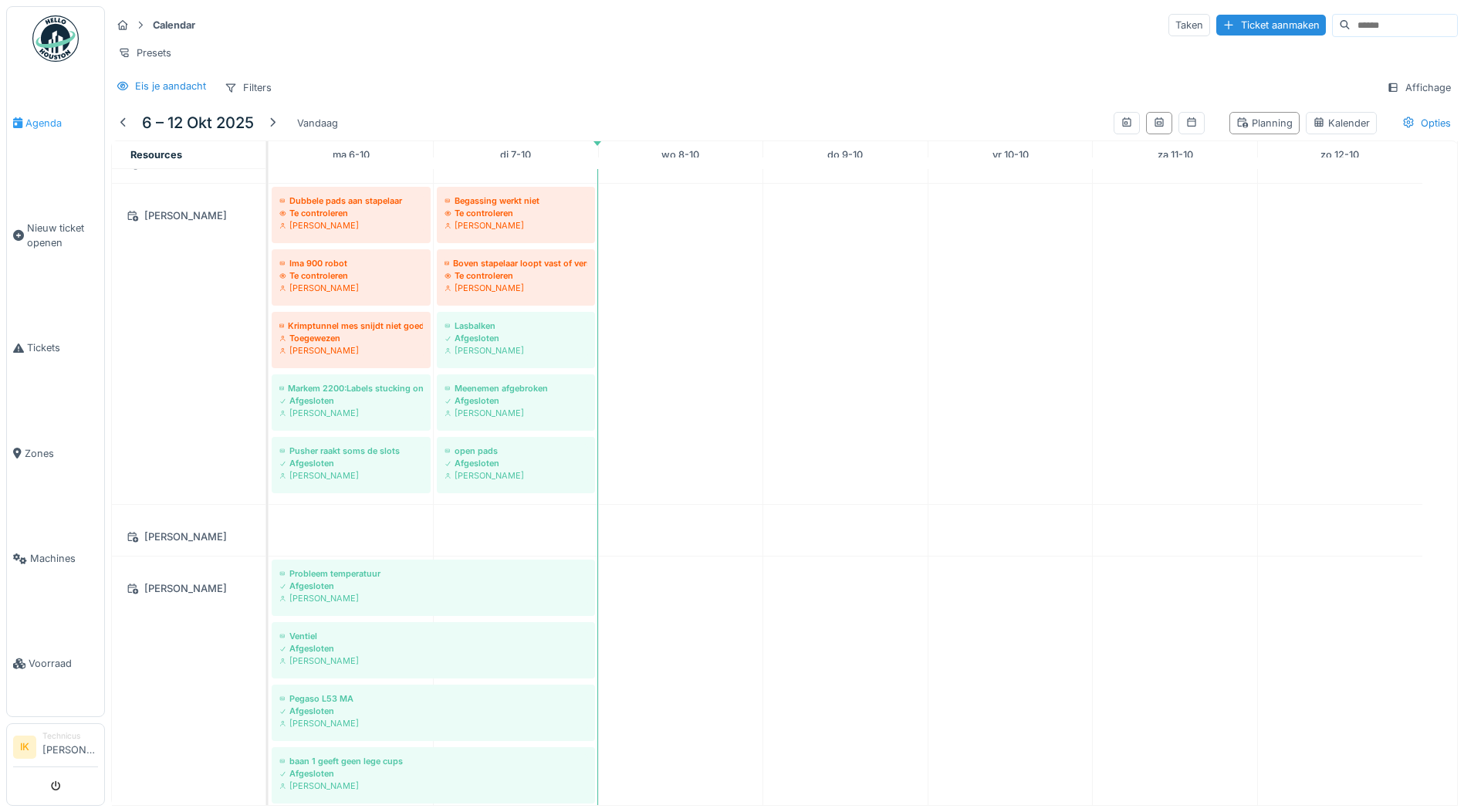
click at [50, 120] on span "Agenda" at bounding box center [62, 122] width 73 height 15
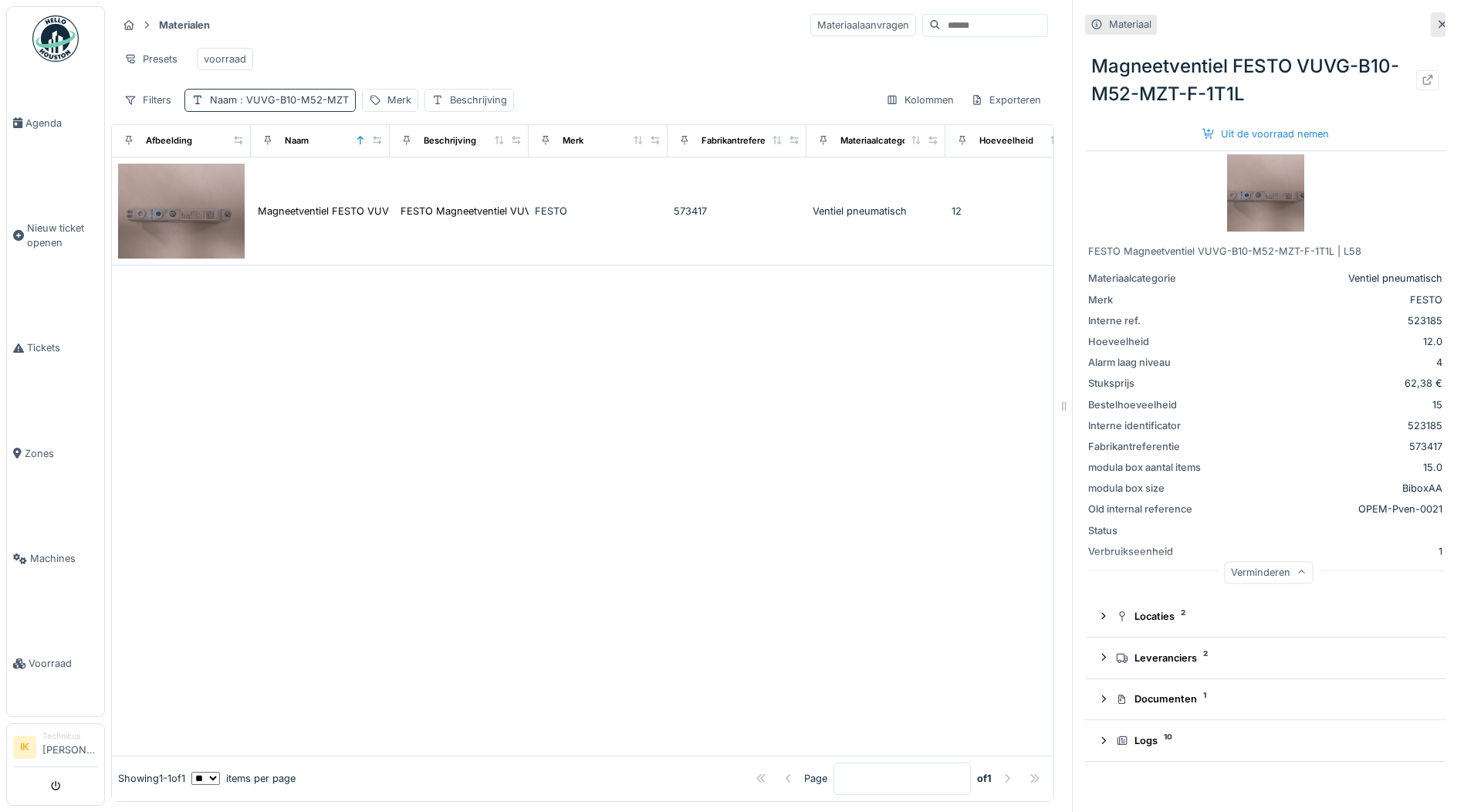
click at [309, 106] on span ": VUVG-B10-M52-MZT" at bounding box center [293, 99] width 112 height 11
click at [335, 183] on icon at bounding box center [329, 186] width 12 height 10
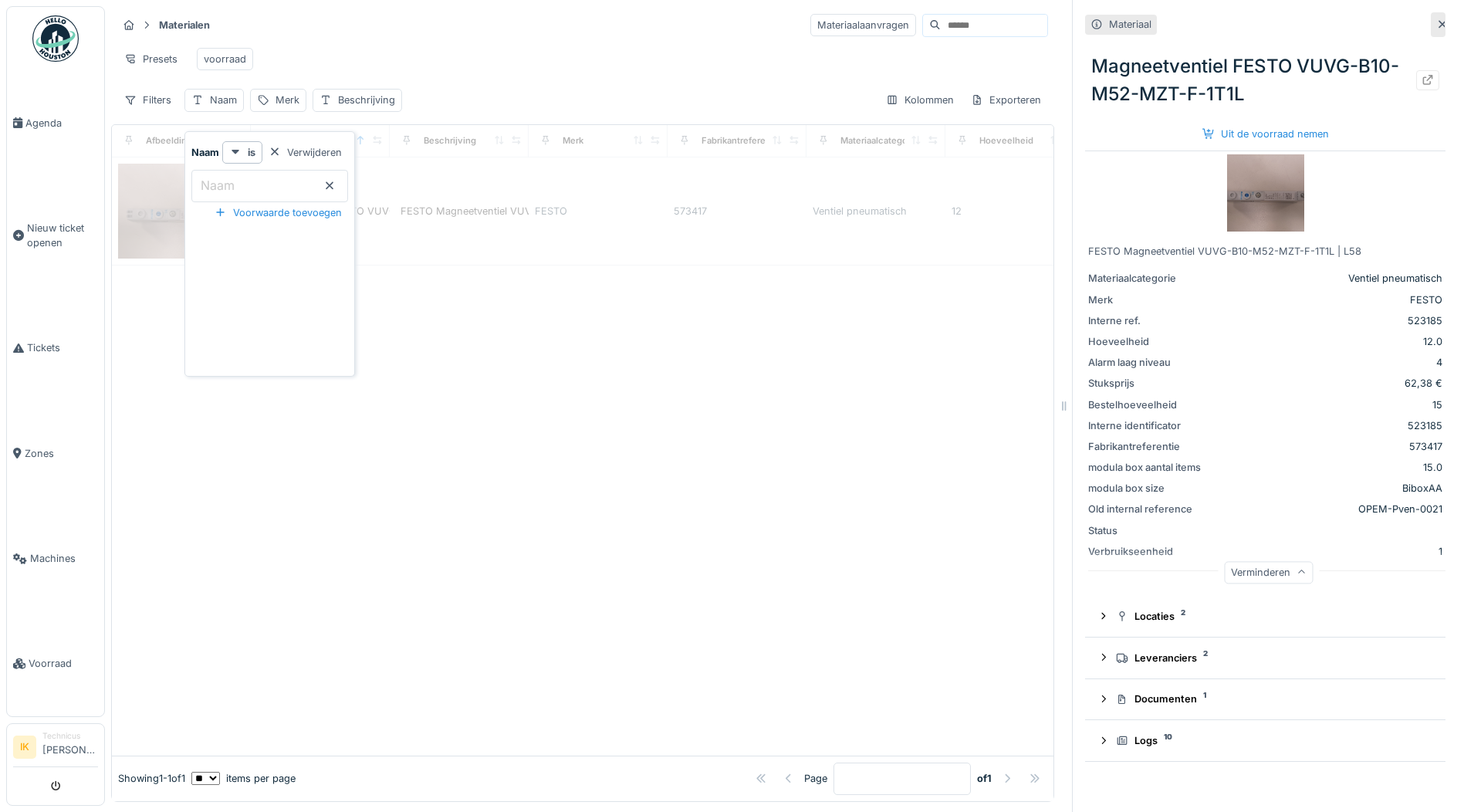
click at [321, 49] on div "Presets voorraad" at bounding box center [582, 59] width 931 height 35
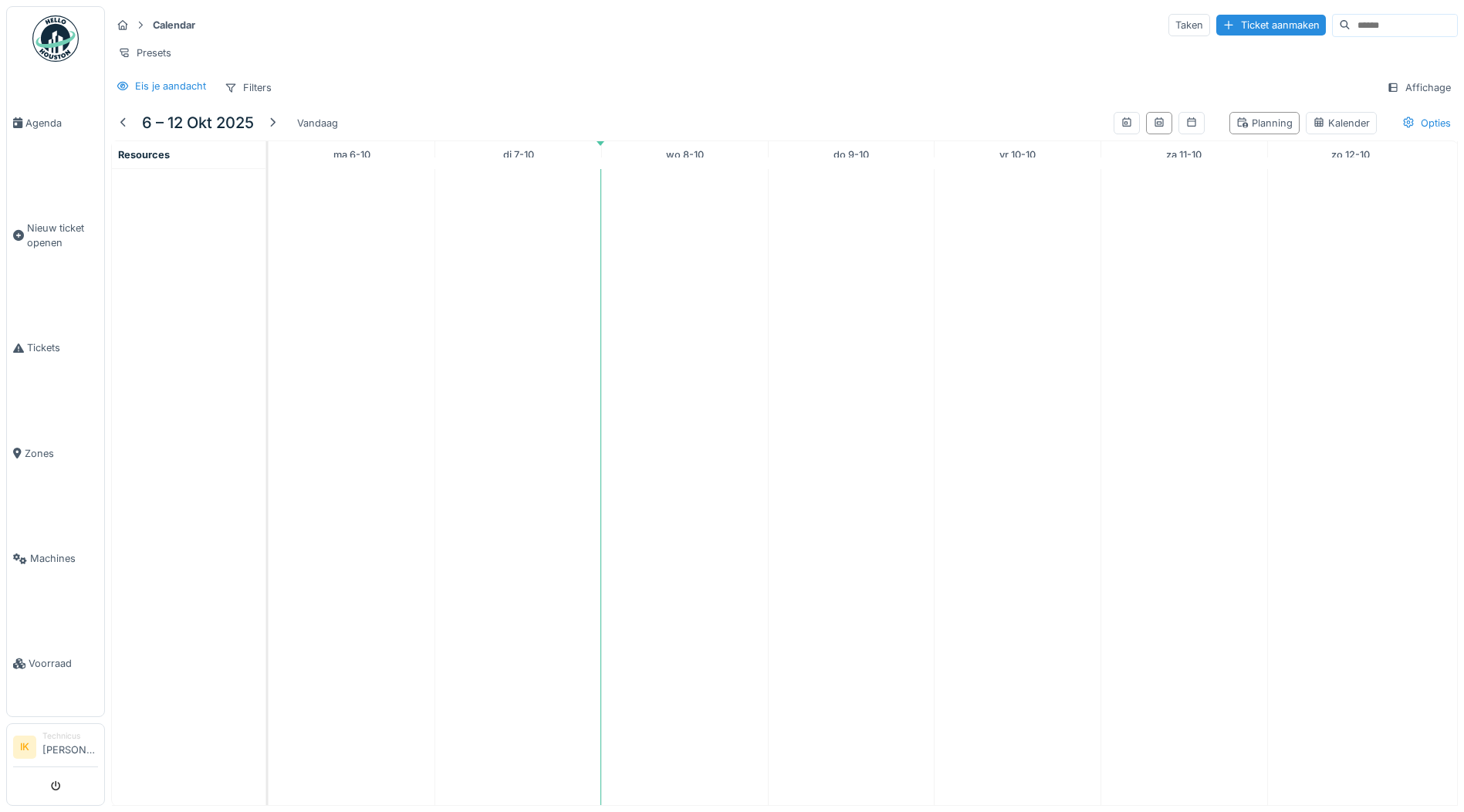
click at [43, 37] on img at bounding box center [55, 38] width 46 height 46
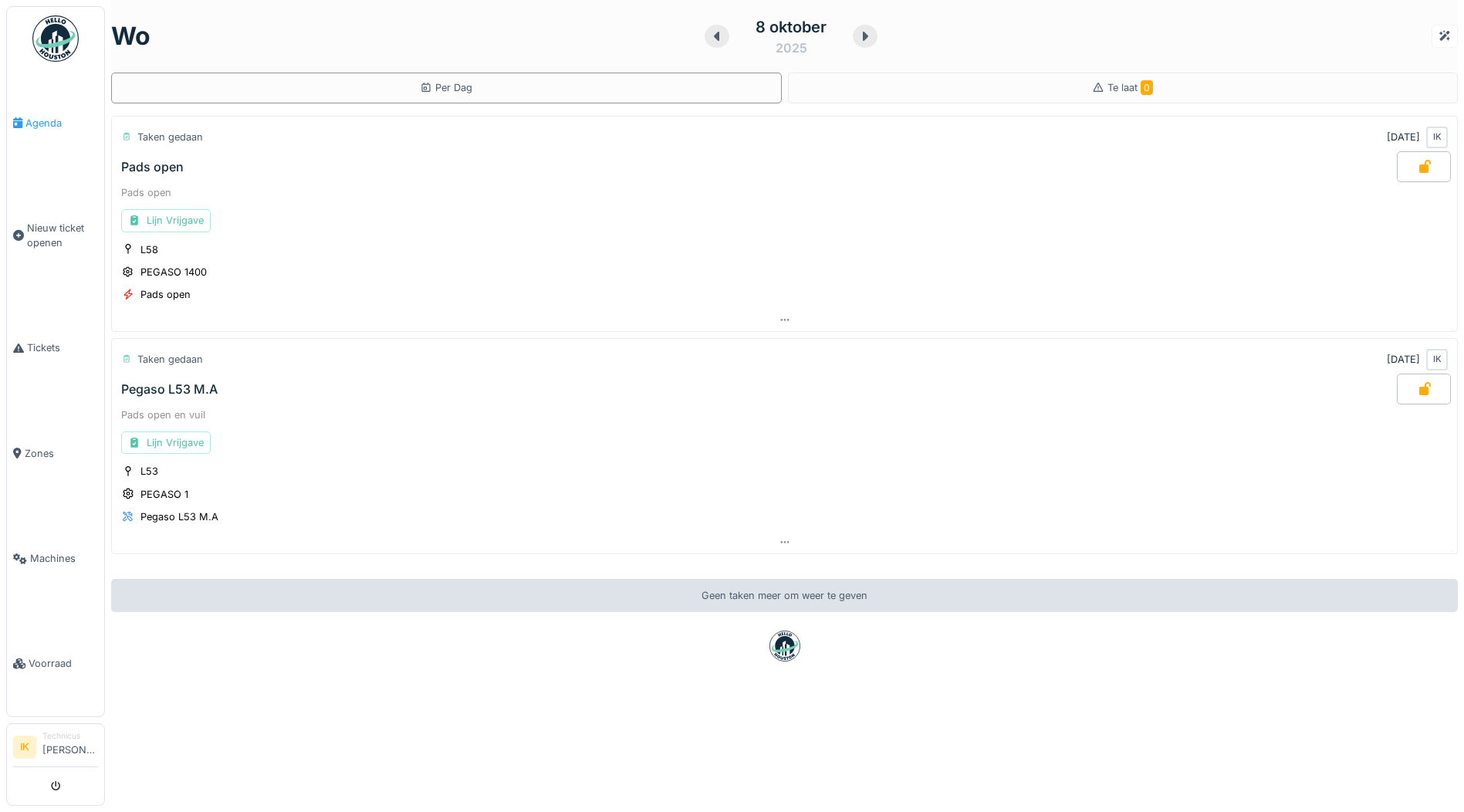
click at [44, 121] on span "Agenda" at bounding box center [62, 122] width 73 height 15
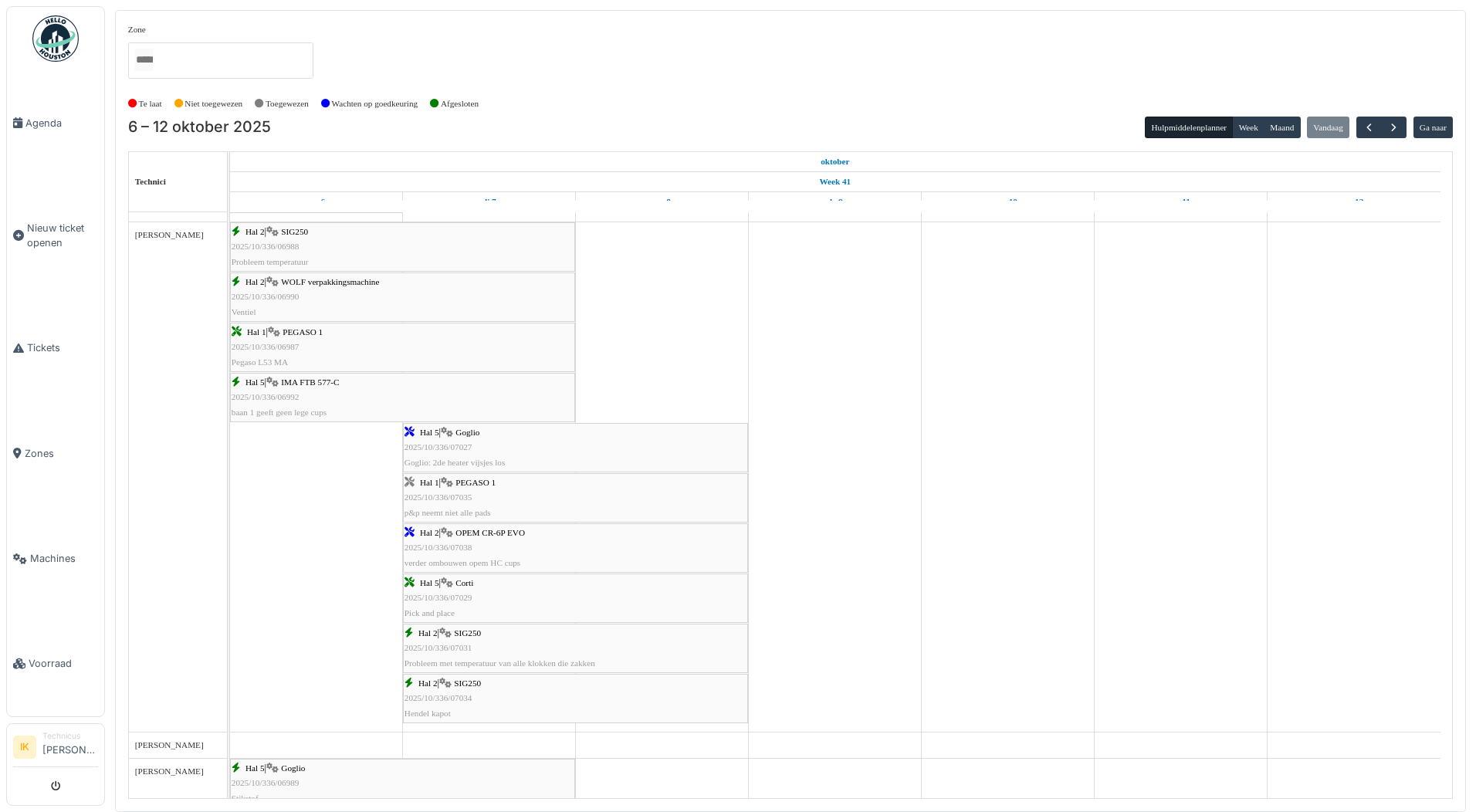
scroll to position [540, 0]
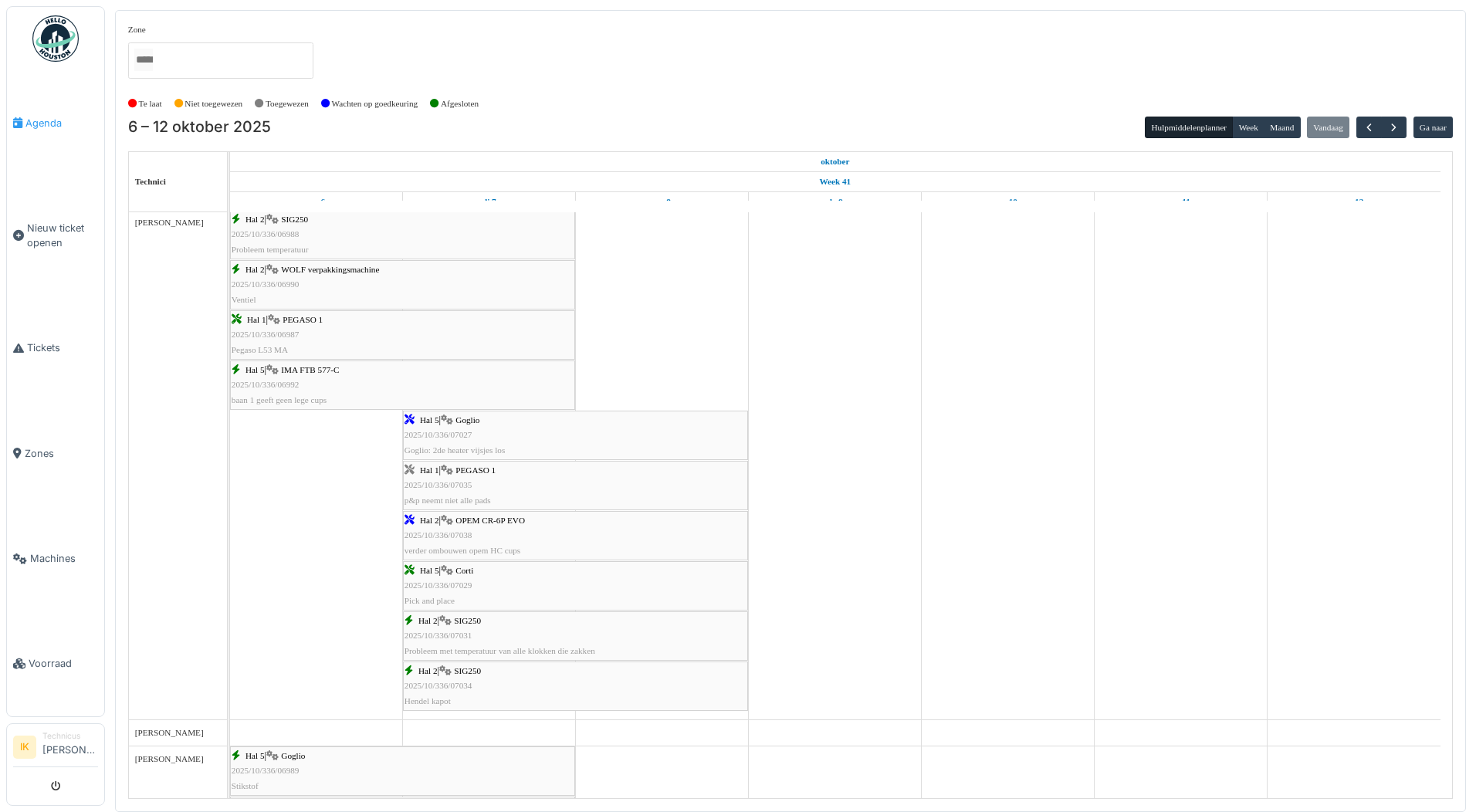
click at [36, 120] on span "Agenda" at bounding box center [62, 122] width 73 height 15
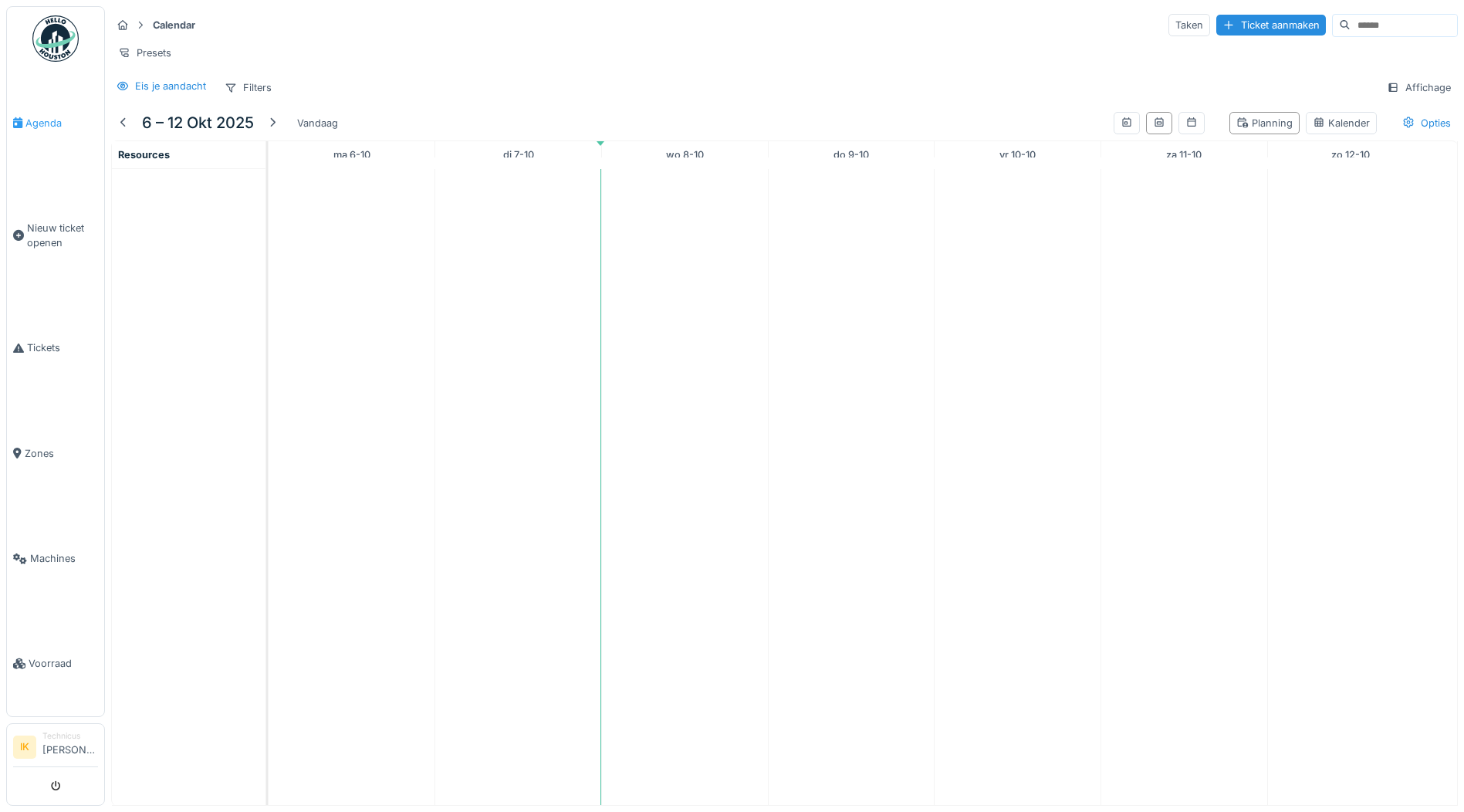
scroll to position [11, 0]
click at [52, 33] on img at bounding box center [55, 38] width 46 height 46
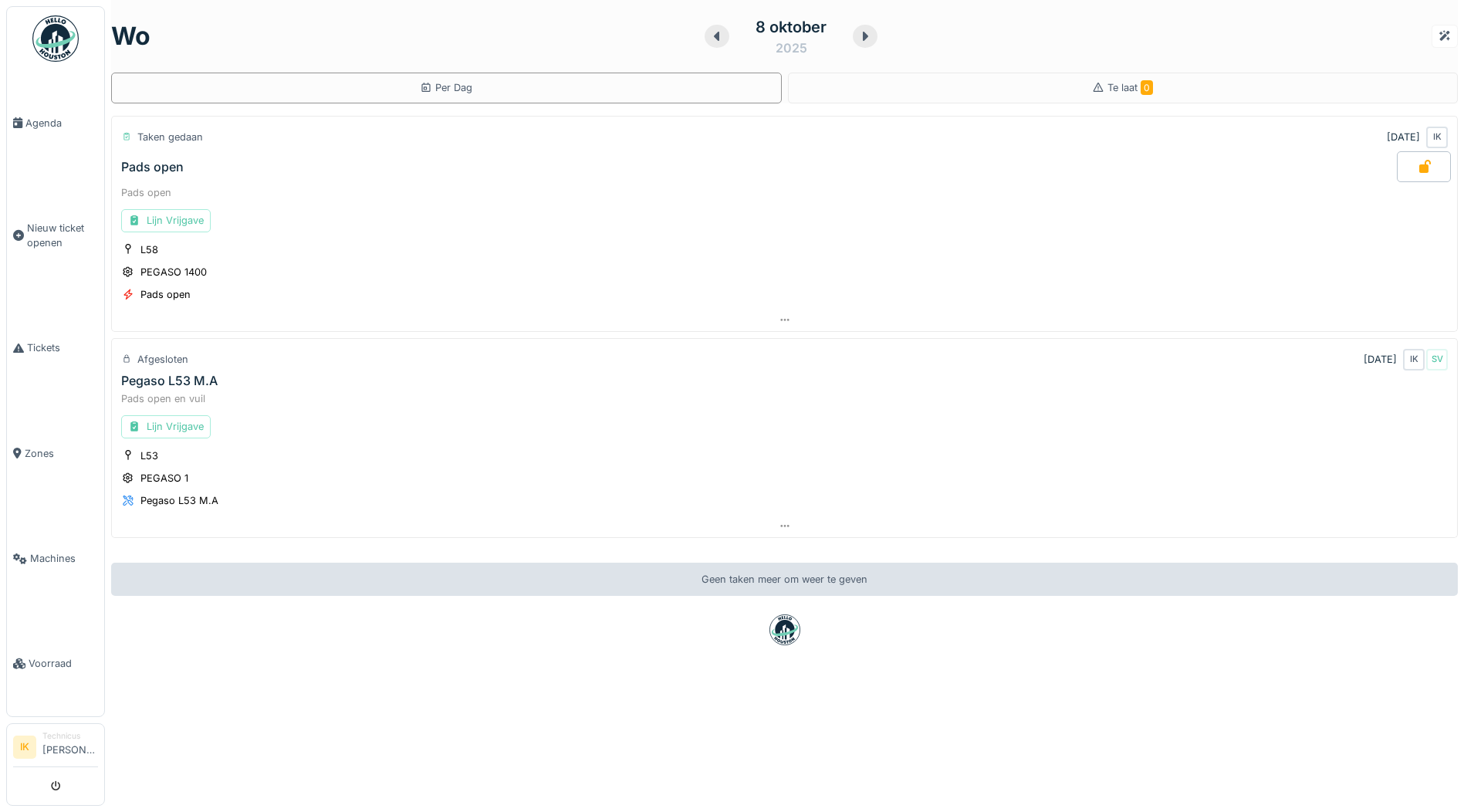
click at [65, 41] on img at bounding box center [55, 38] width 46 height 46
click at [57, 37] on img at bounding box center [55, 38] width 46 height 46
